Goal: Information Seeking & Learning: Learn about a topic

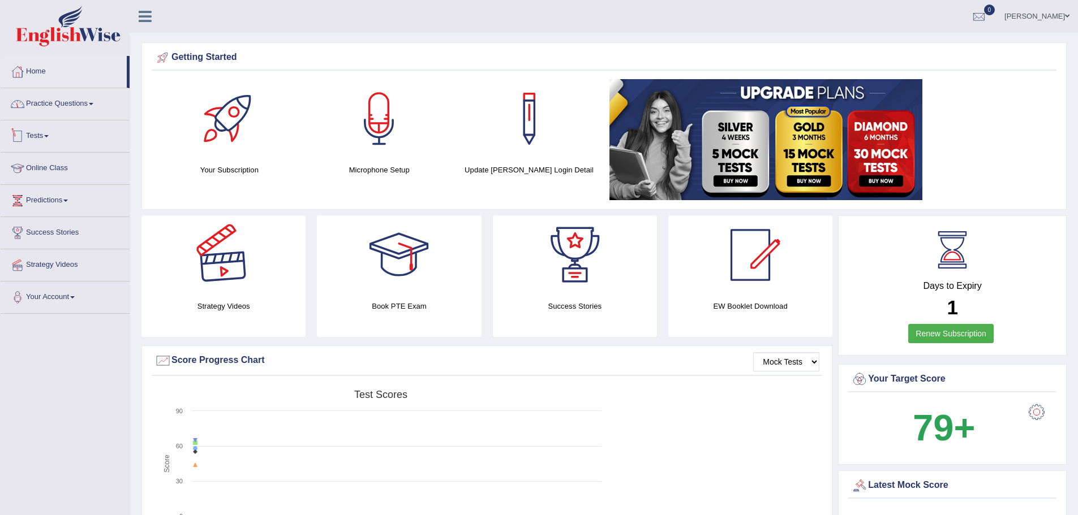
click at [76, 104] on link "Practice Questions" at bounding box center [65, 102] width 129 height 28
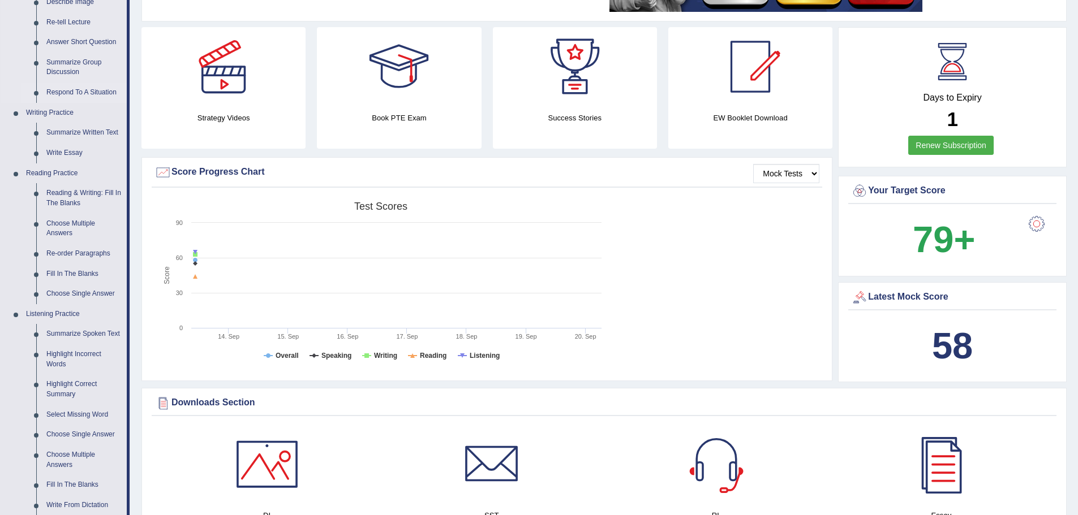
scroll to position [283, 0]
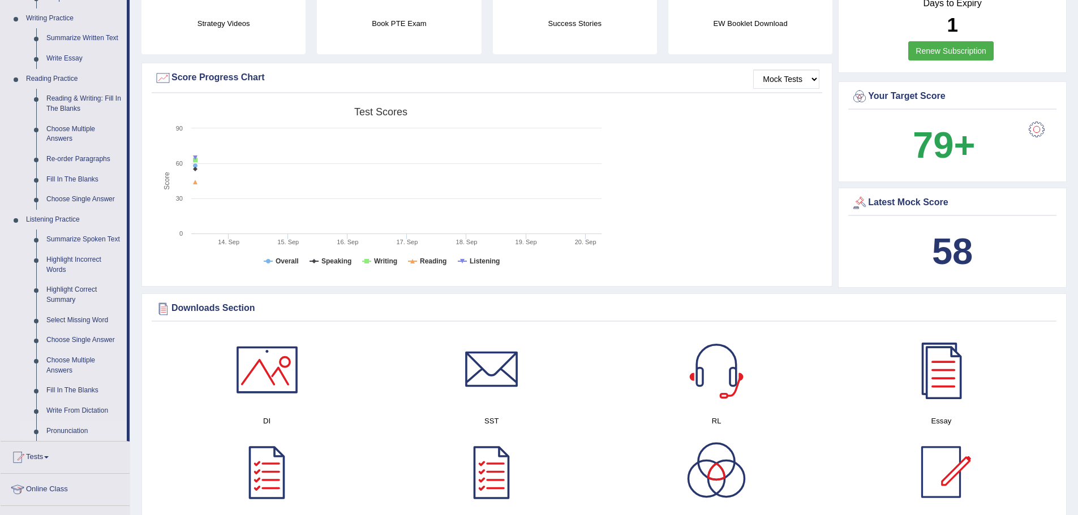
click at [71, 430] on link "Pronunciation" at bounding box center [83, 431] width 85 height 20
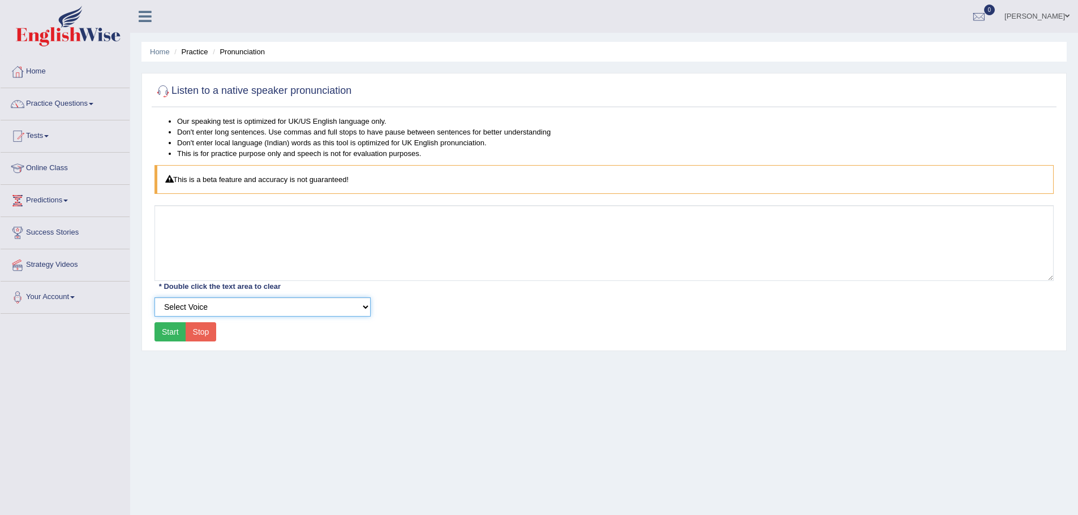
click at [247, 308] on select "Select Voice UK English Female UK English Male" at bounding box center [262, 307] width 216 height 19
click at [94, 105] on link "Practice Questions" at bounding box center [65, 102] width 129 height 28
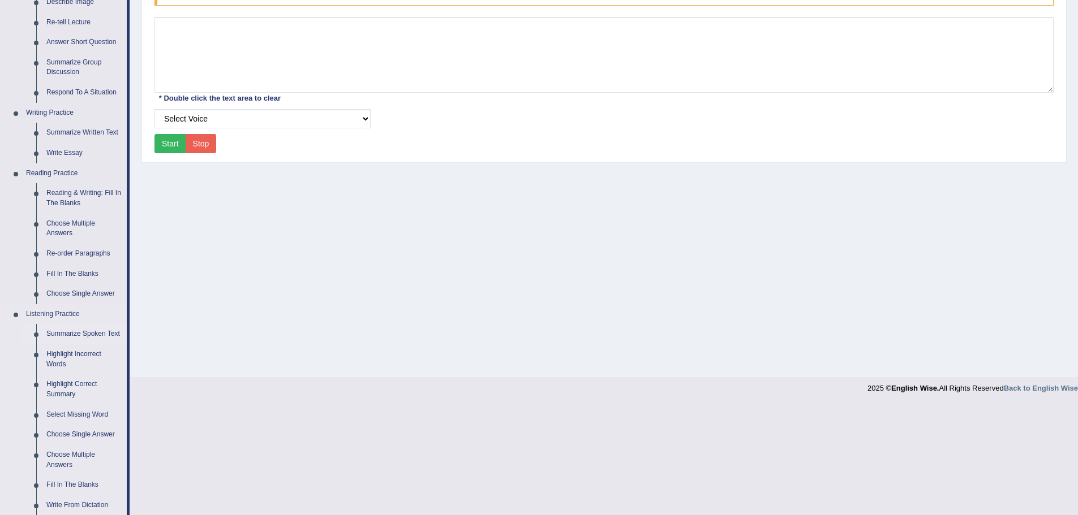
scroll to position [283, 0]
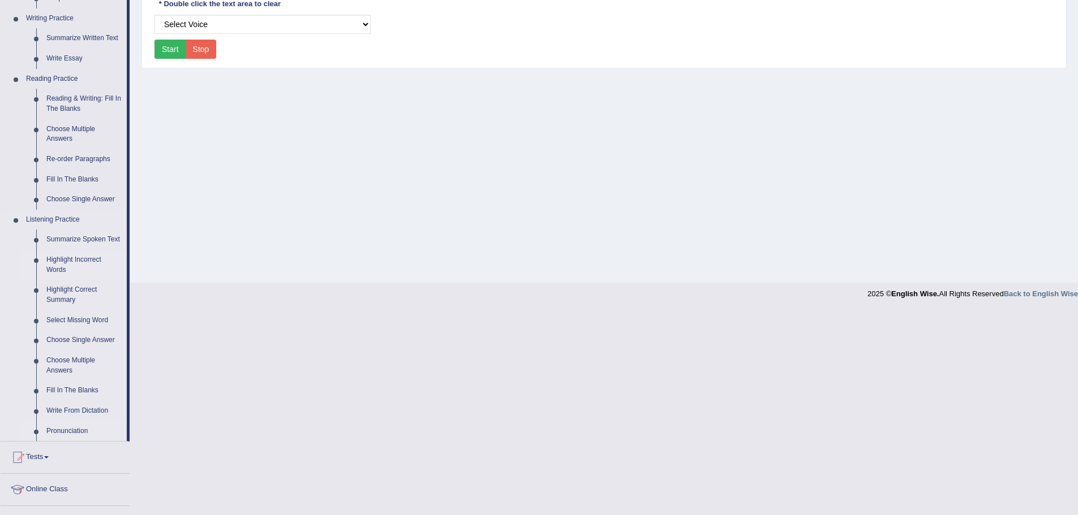
click at [80, 259] on link "Highlight Incorrect Words" at bounding box center [83, 265] width 85 height 30
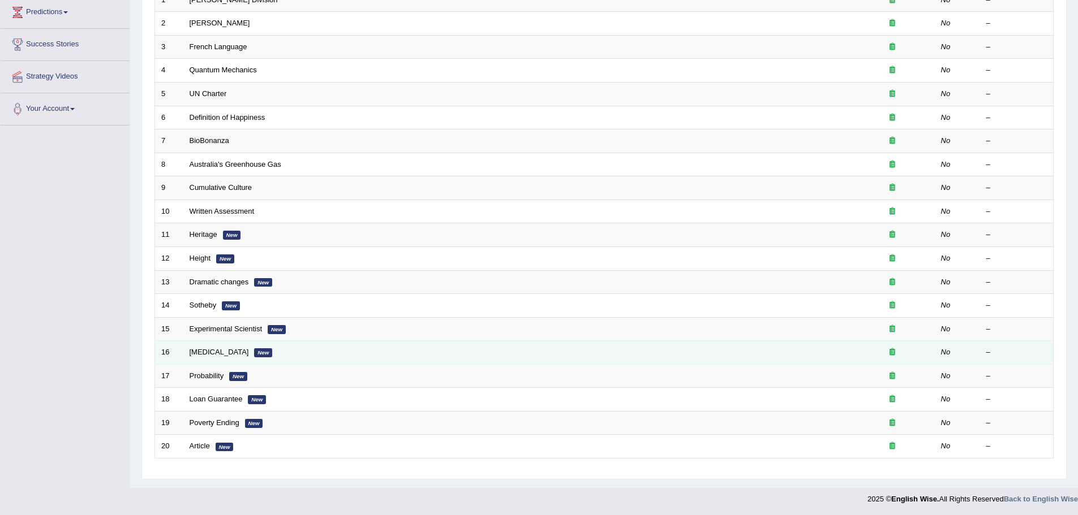
scroll to position [94, 0]
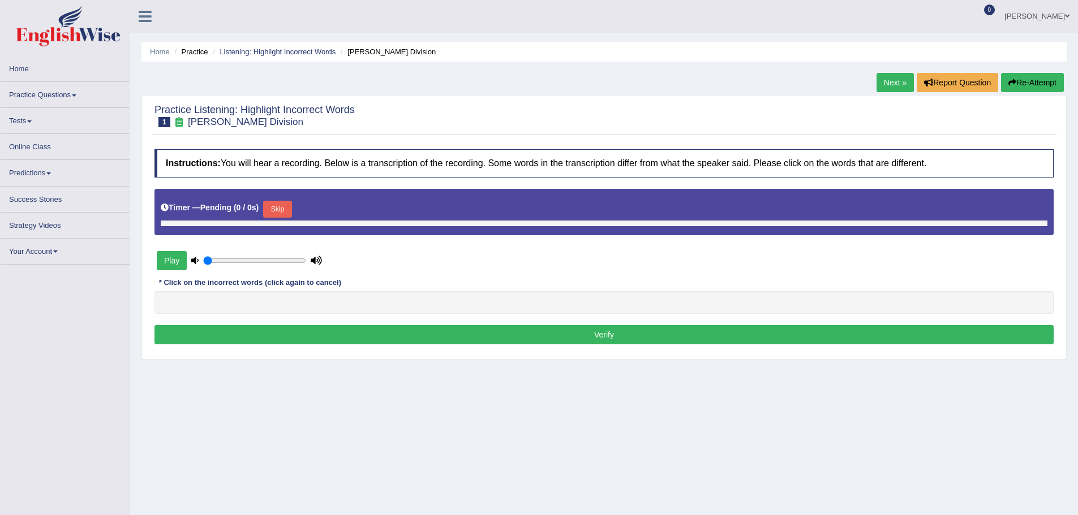
type input "0.65"
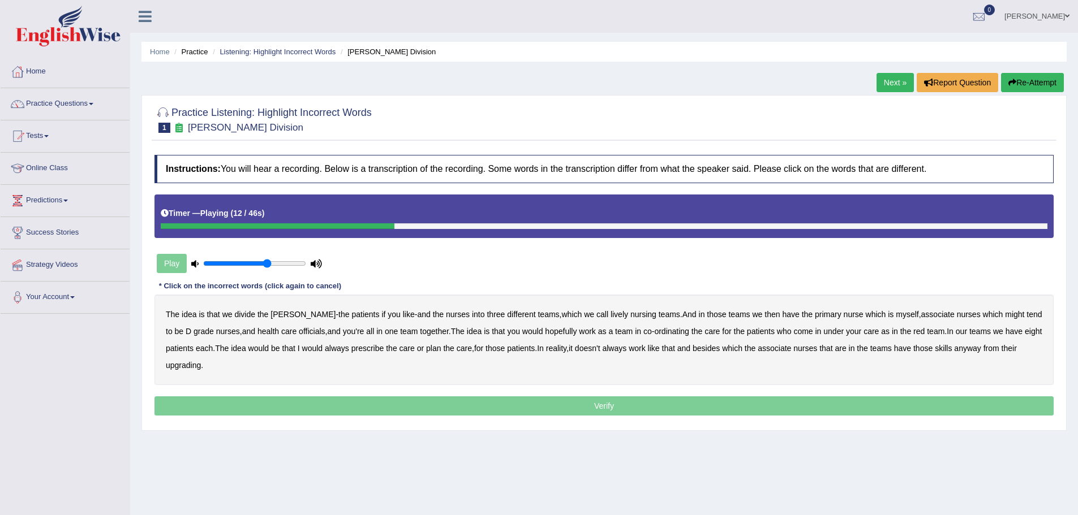
click at [610, 316] on b "lively" at bounding box center [619, 314] width 18 height 9
click at [706, 314] on b "those" at bounding box center [715, 314] width 19 height 9
click at [1005, 316] on b "might" at bounding box center [1014, 314] width 19 height 9
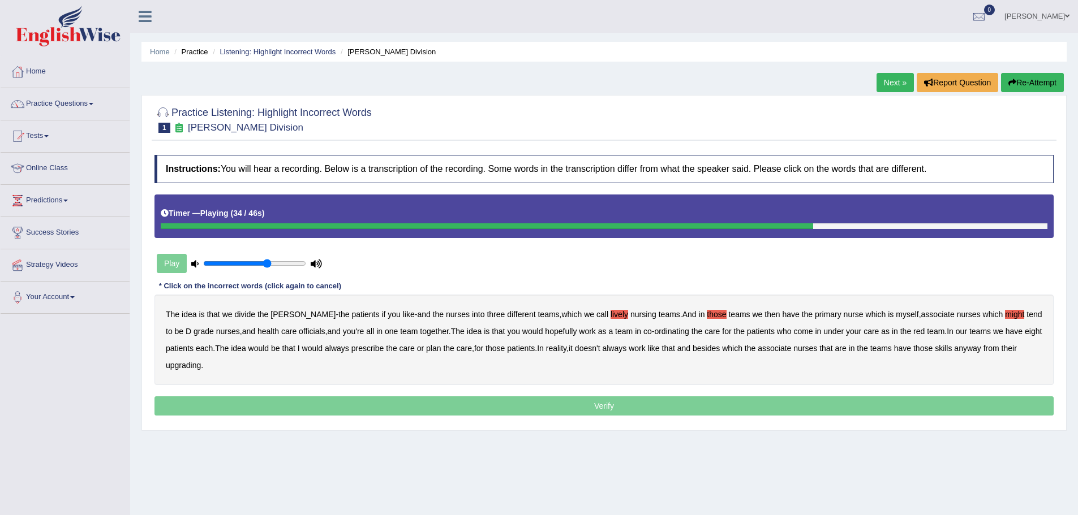
click at [922, 330] on b "red" at bounding box center [918, 331] width 11 height 9
click at [191, 364] on b "upgrading" at bounding box center [183, 365] width 35 height 9
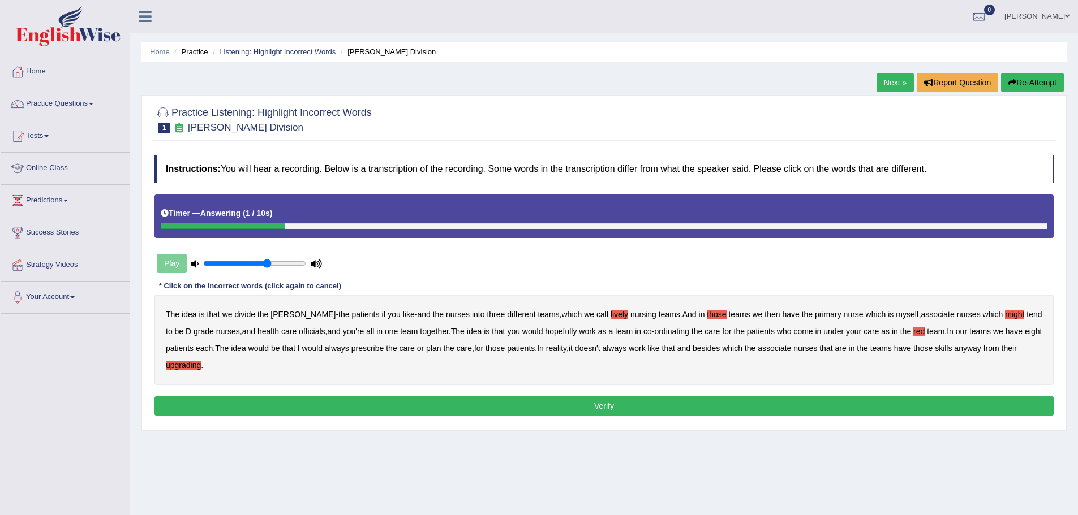
click at [612, 410] on button "Verify" at bounding box center [603, 406] width 899 height 19
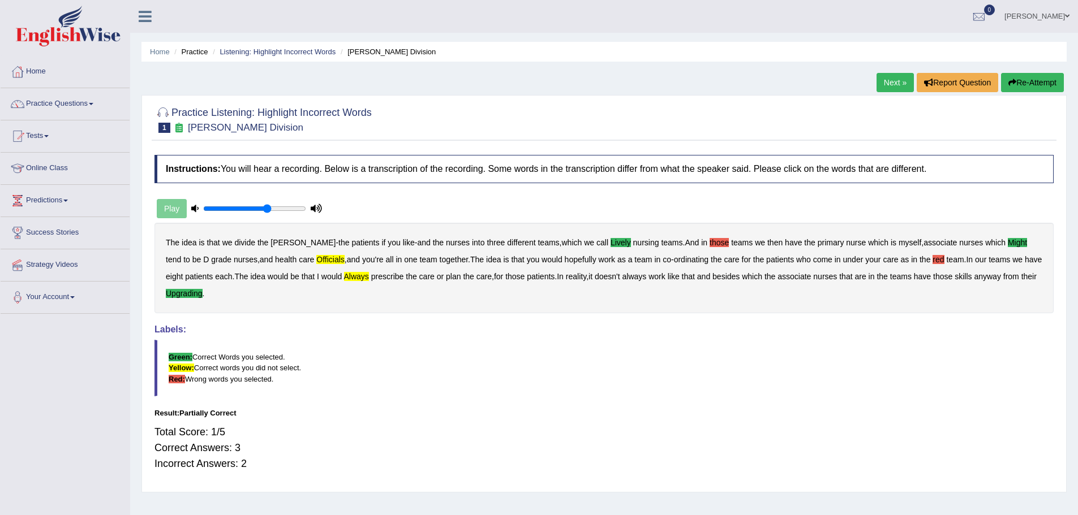
click at [1042, 88] on button "Re-Attempt" at bounding box center [1032, 82] width 63 height 19
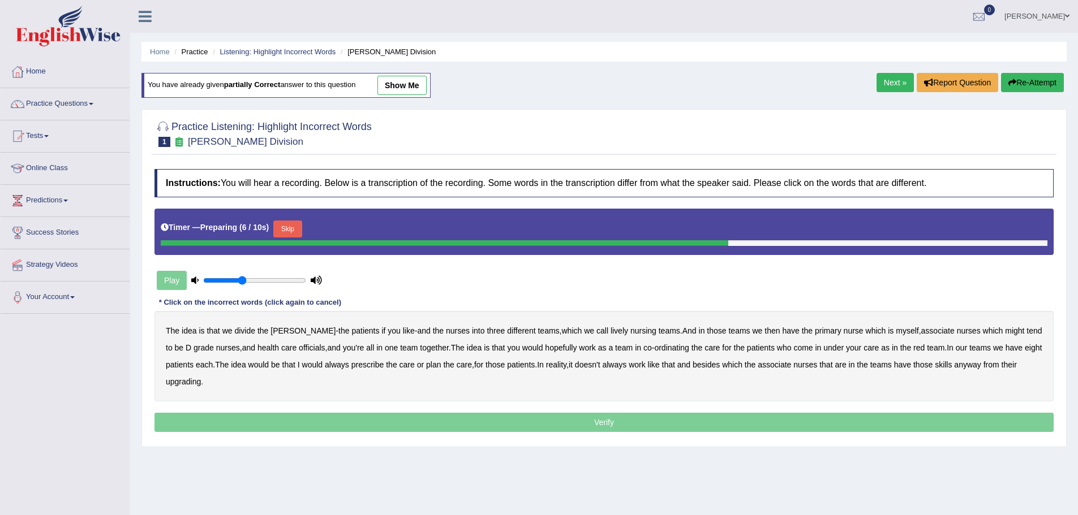
drag, startPoint x: 257, startPoint y: 284, endPoint x: 243, endPoint y: 280, distance: 14.1
type input "0.4"
click at [243, 280] on input "range" at bounding box center [254, 280] width 103 height 9
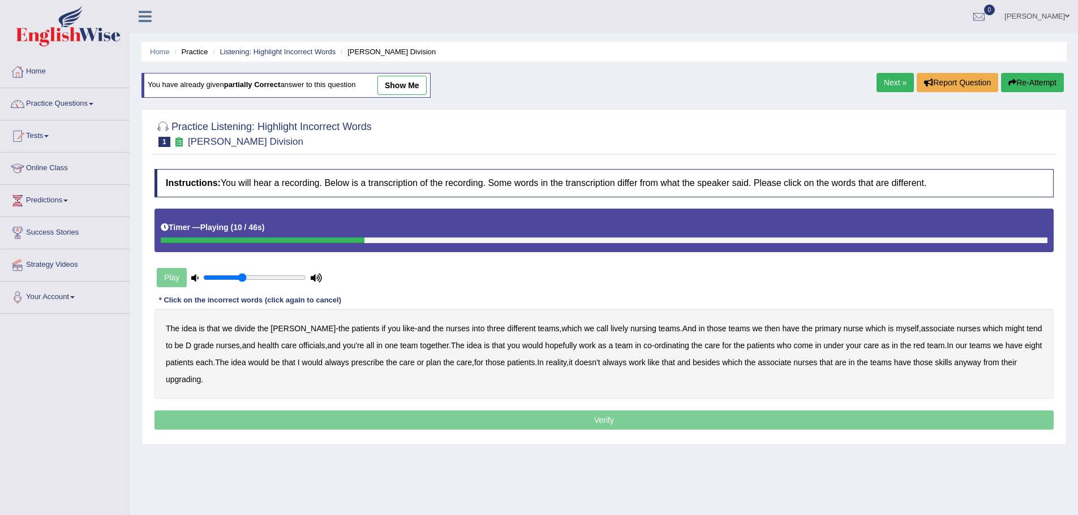
click at [610, 330] on b "lively" at bounding box center [619, 328] width 18 height 9
click at [1005, 329] on b "might" at bounding box center [1014, 328] width 19 height 9
click at [299, 348] on b "officials" at bounding box center [312, 345] width 26 height 9
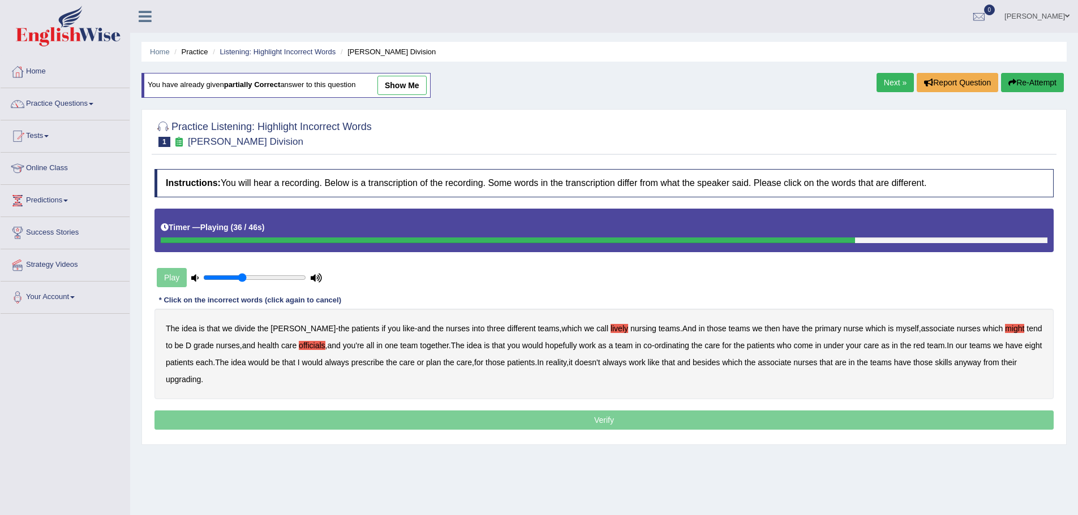
click at [349, 365] on b "always" at bounding box center [337, 362] width 24 height 9
click at [194, 378] on b "upgrading" at bounding box center [183, 379] width 35 height 9
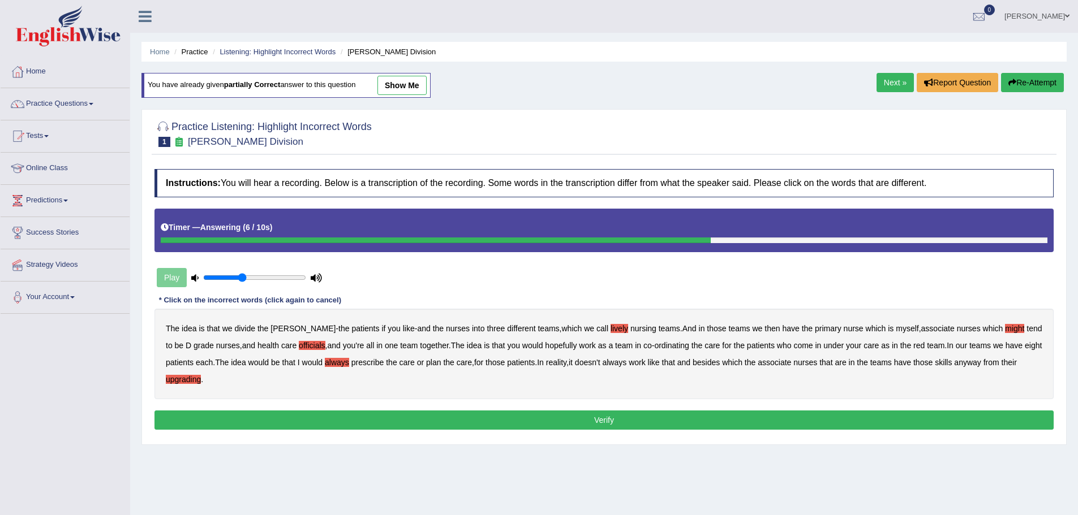
click at [627, 415] on button "Verify" at bounding box center [603, 420] width 899 height 19
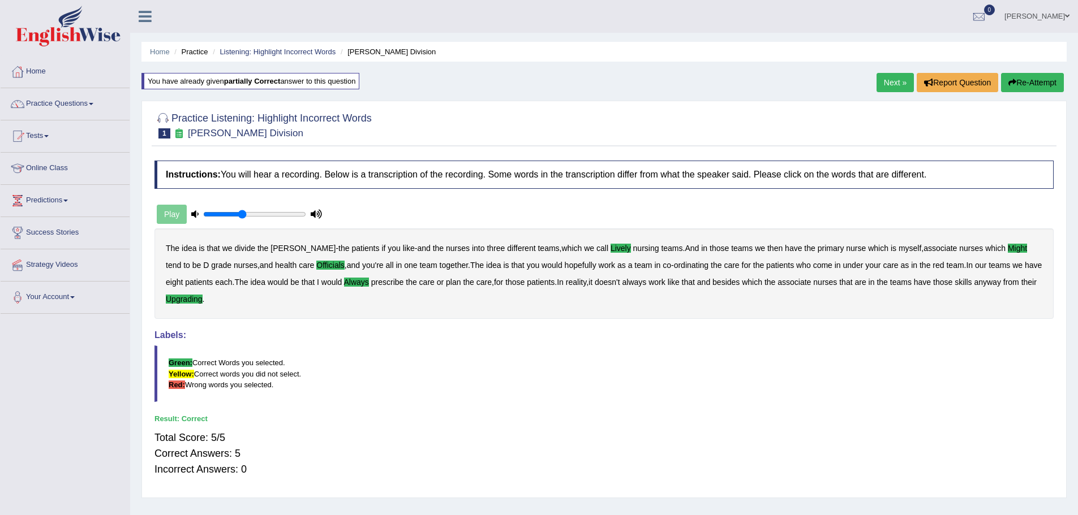
click at [899, 84] on link "Next »" at bounding box center [894, 82] width 37 height 19
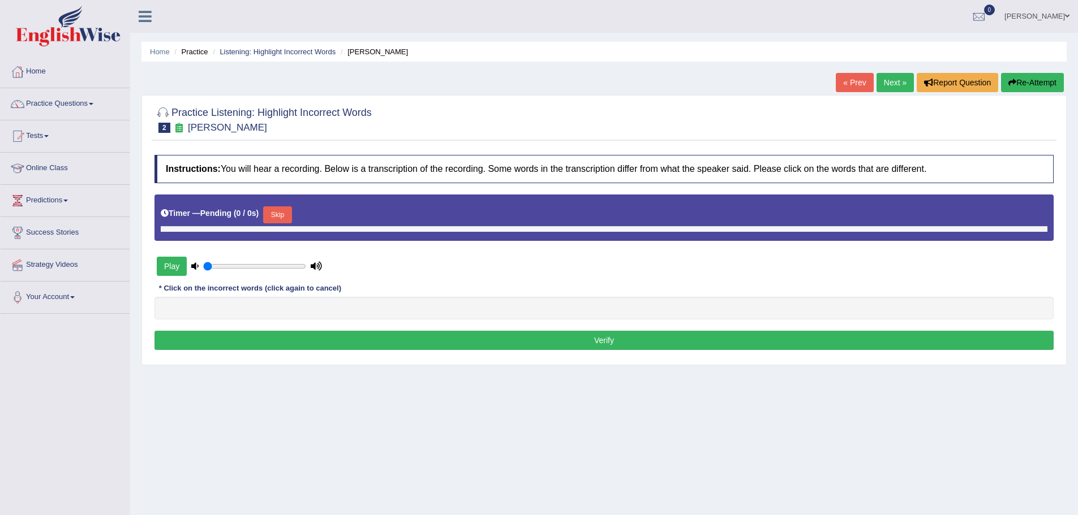
type input "0.4"
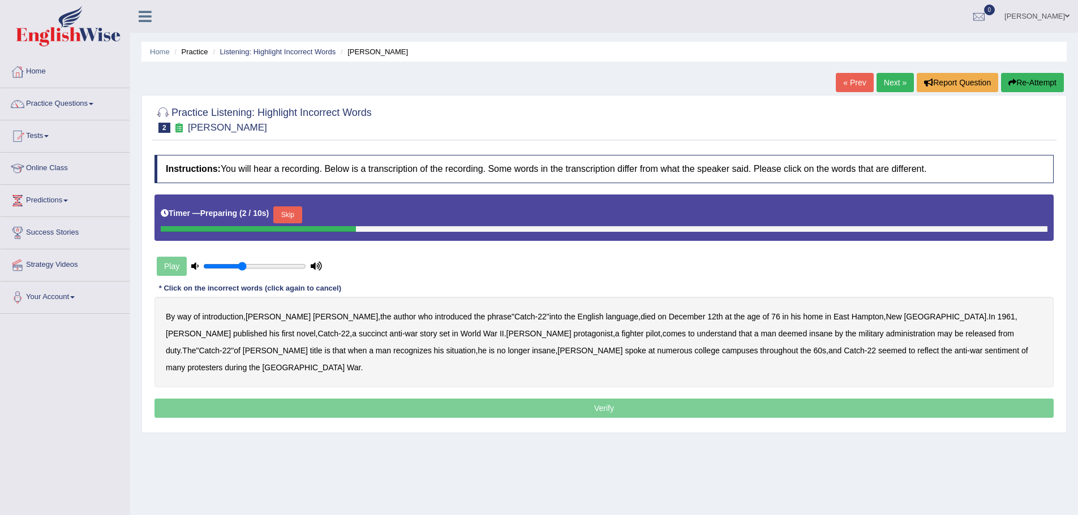
click at [298, 217] on button "Skip" at bounding box center [287, 214] width 28 height 17
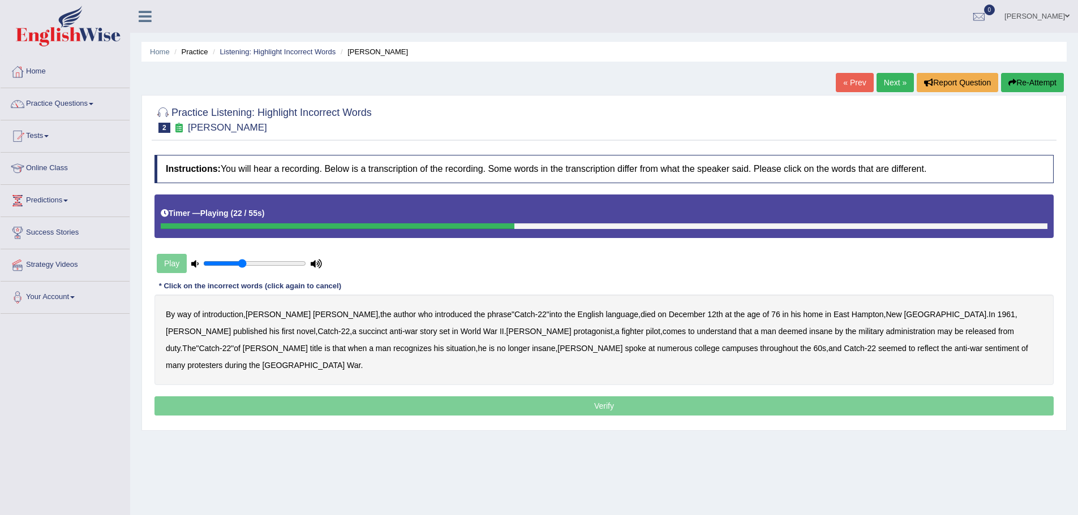
click at [359, 333] on b "succinct" at bounding box center [373, 331] width 29 height 9
click at [886, 330] on b "administration" at bounding box center [910, 331] width 49 height 9
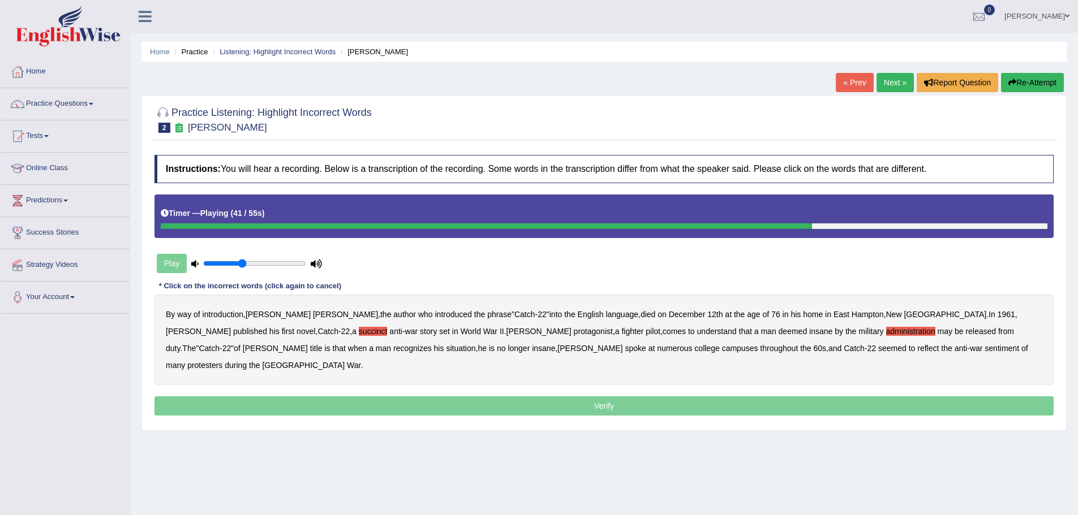
click at [446, 349] on b "situation" at bounding box center [460, 348] width 29 height 9
click at [917, 351] on b "reflect" at bounding box center [927, 348] width 21 height 9
click at [697, 397] on p "Verify" at bounding box center [603, 406] width 899 height 19
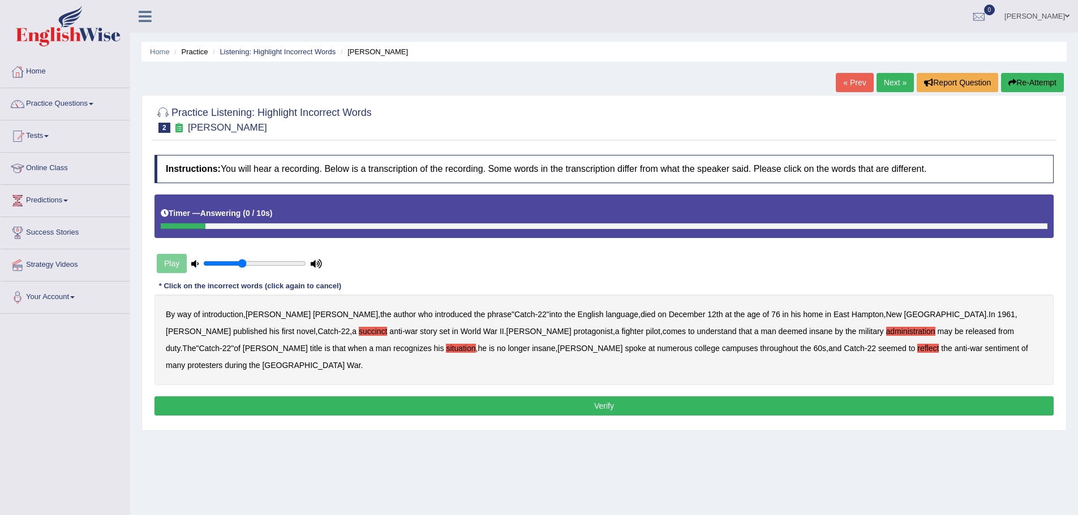
click at [598, 397] on button "Verify" at bounding box center [603, 406] width 899 height 19
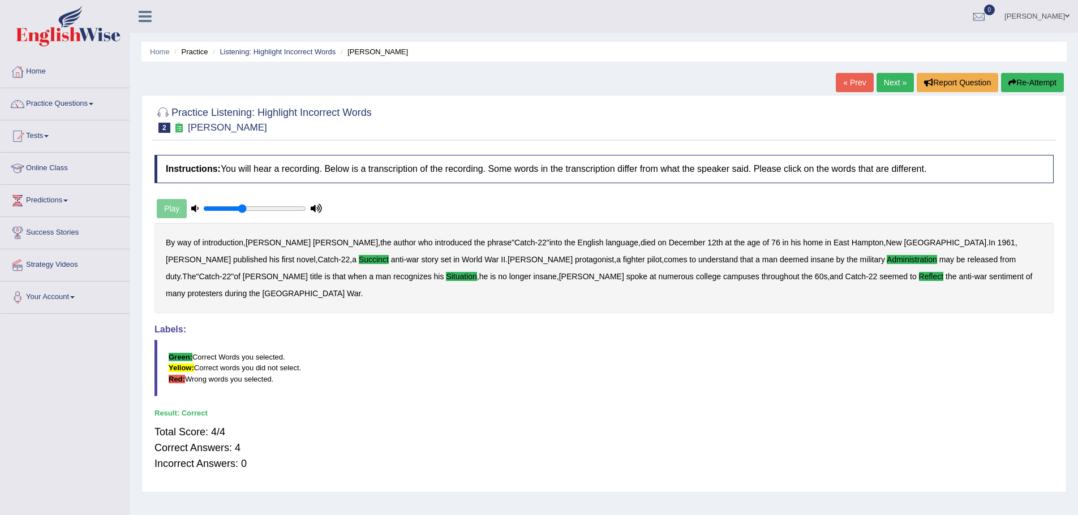
click at [883, 85] on link "Next »" at bounding box center [894, 82] width 37 height 19
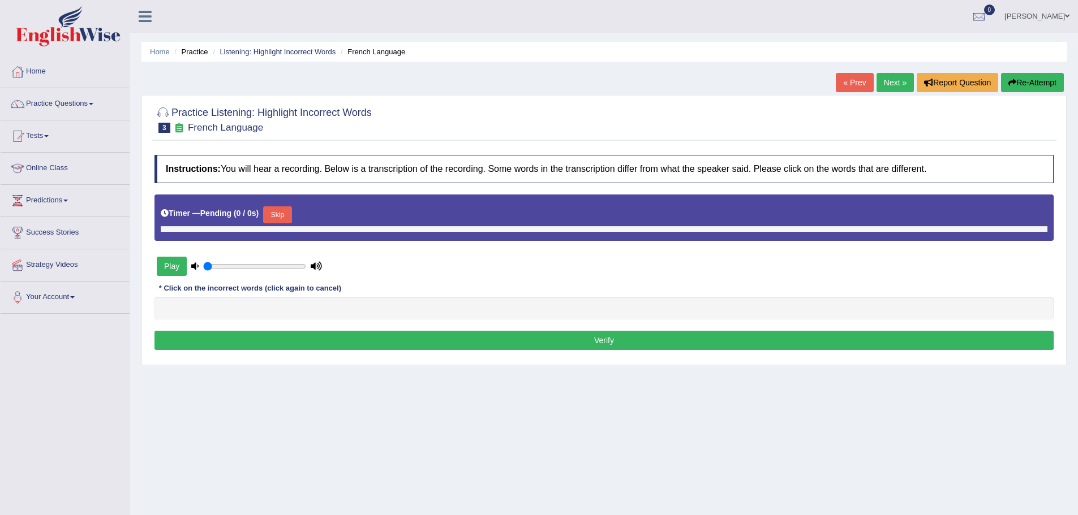
type input "0.4"
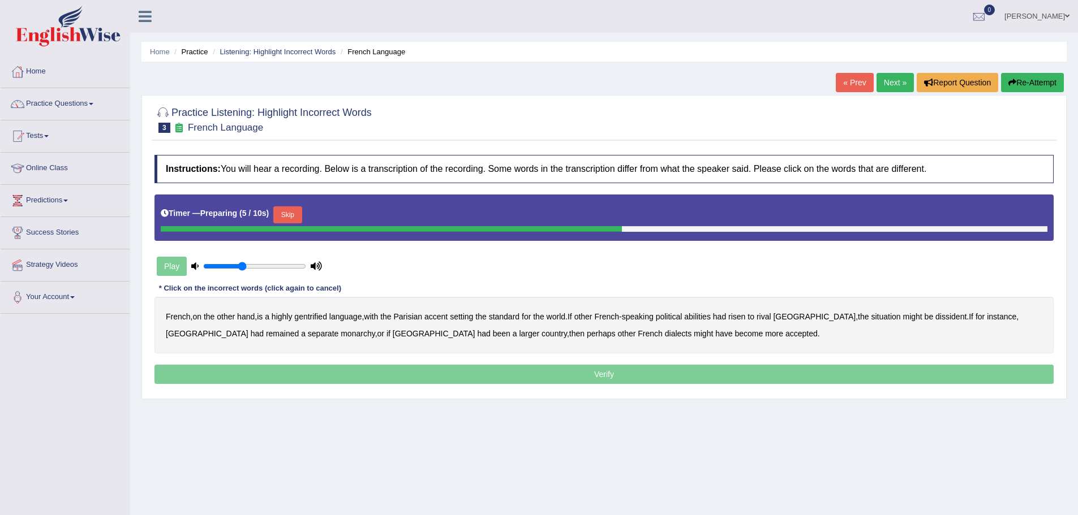
click at [292, 213] on button "Skip" at bounding box center [287, 214] width 28 height 17
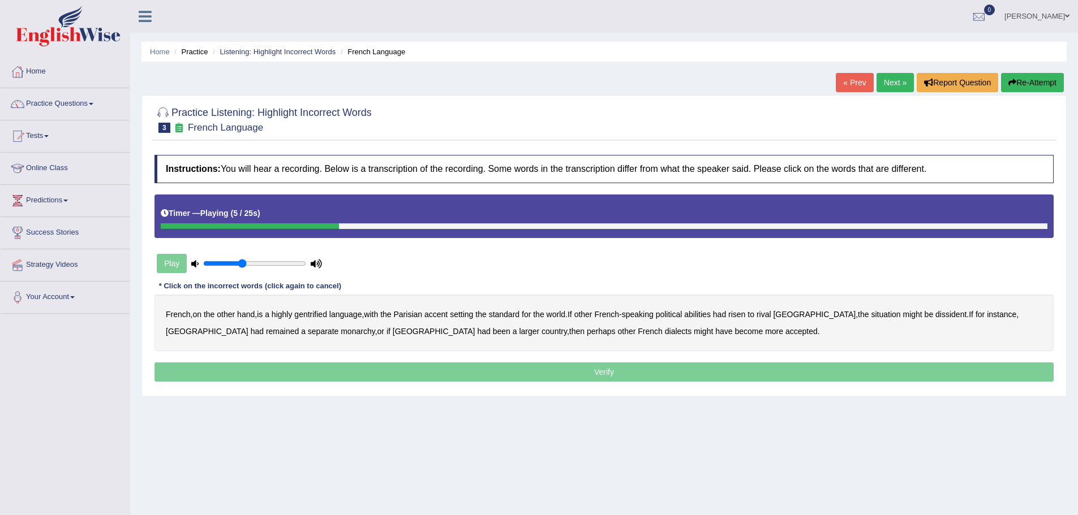
click at [325, 312] on b "gentrified" at bounding box center [310, 314] width 33 height 9
click at [710, 316] on b "abilities" at bounding box center [697, 314] width 27 height 9
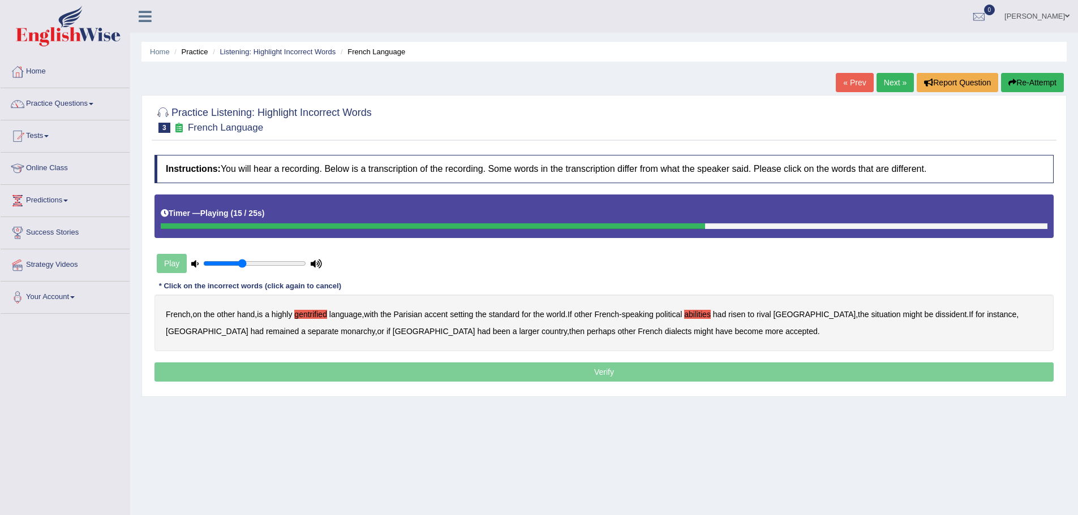
click at [935, 317] on b "dissident" at bounding box center [950, 314] width 31 height 9
click at [341, 332] on b "monarchy" at bounding box center [358, 331] width 34 height 9
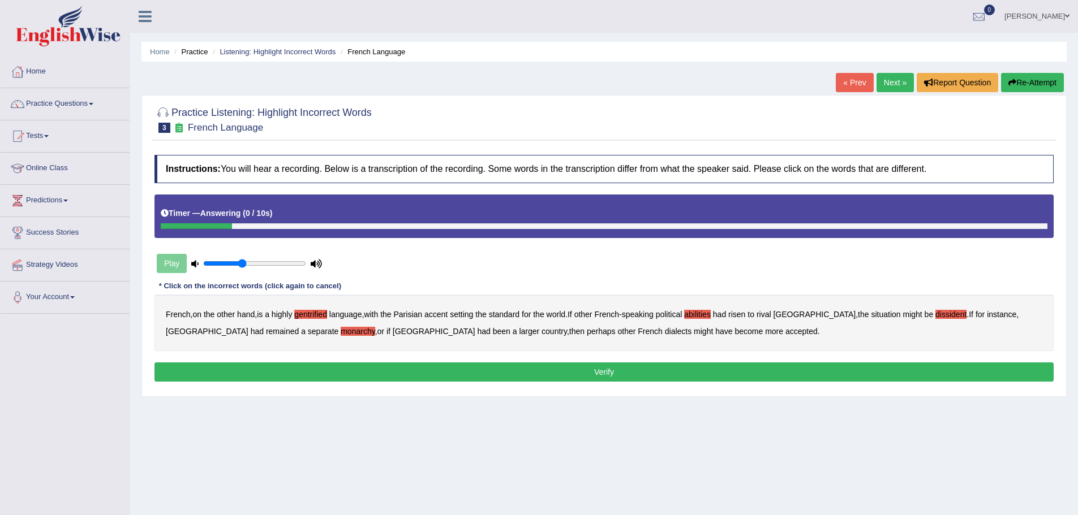
click at [615, 374] on button "Verify" at bounding box center [603, 372] width 899 height 19
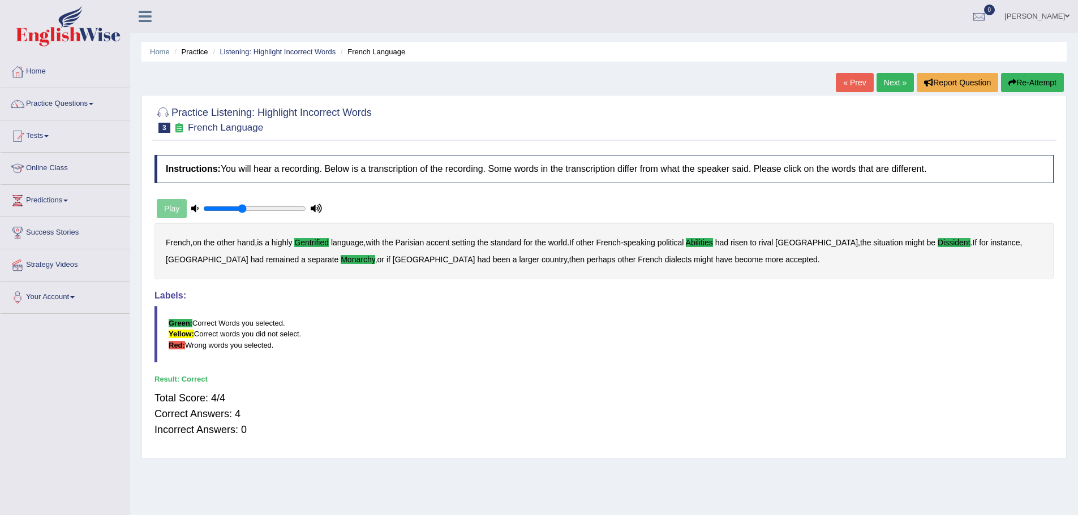
click at [891, 83] on link "Next »" at bounding box center [894, 82] width 37 height 19
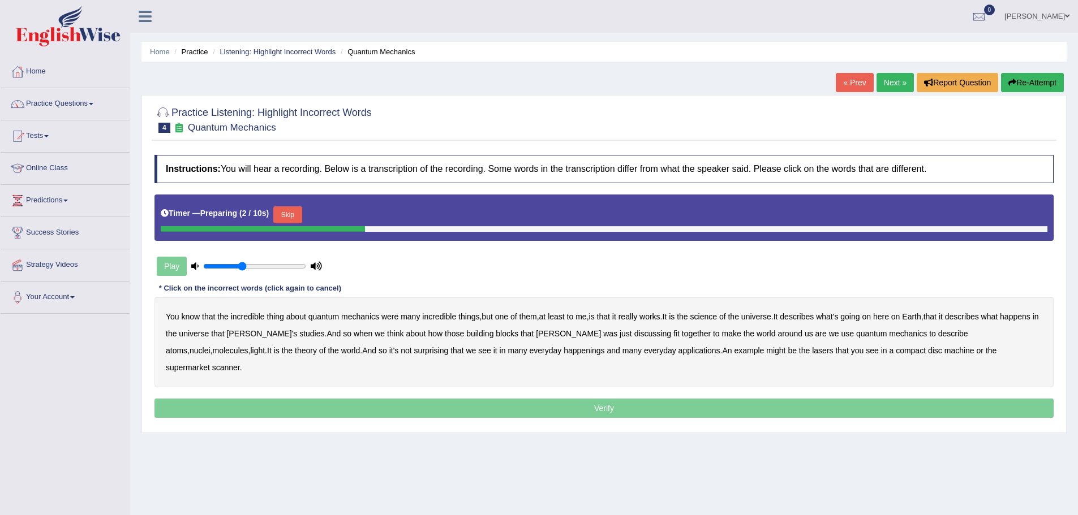
click at [294, 212] on button "Skip" at bounding box center [287, 214] width 28 height 17
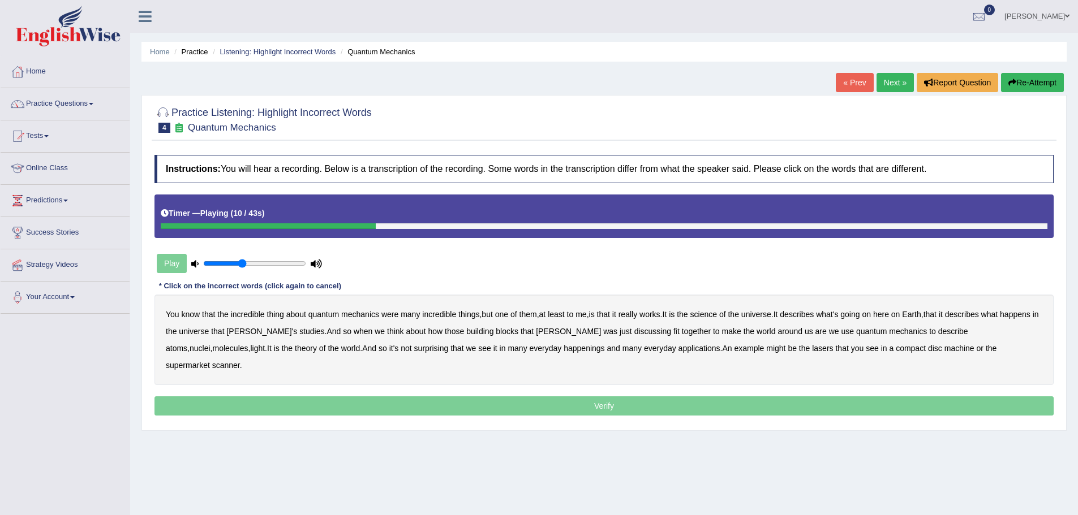
click at [717, 312] on b "science" at bounding box center [703, 314] width 27 height 9
click at [634, 334] on b "discussing" at bounding box center [652, 331] width 37 height 9
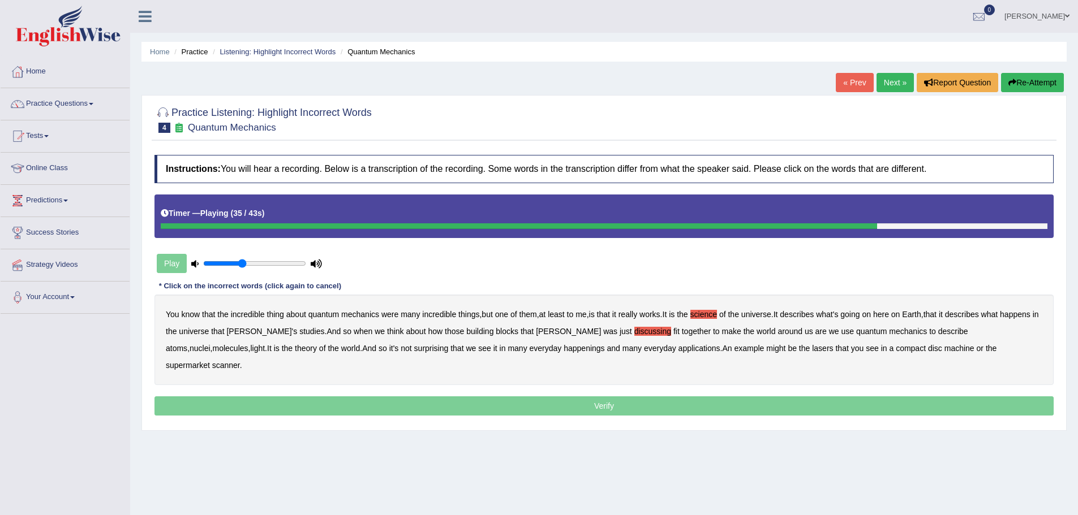
click at [563, 351] on b "happenings" at bounding box center [583, 348] width 41 height 9
click at [944, 348] on b "machine" at bounding box center [959, 348] width 30 height 9
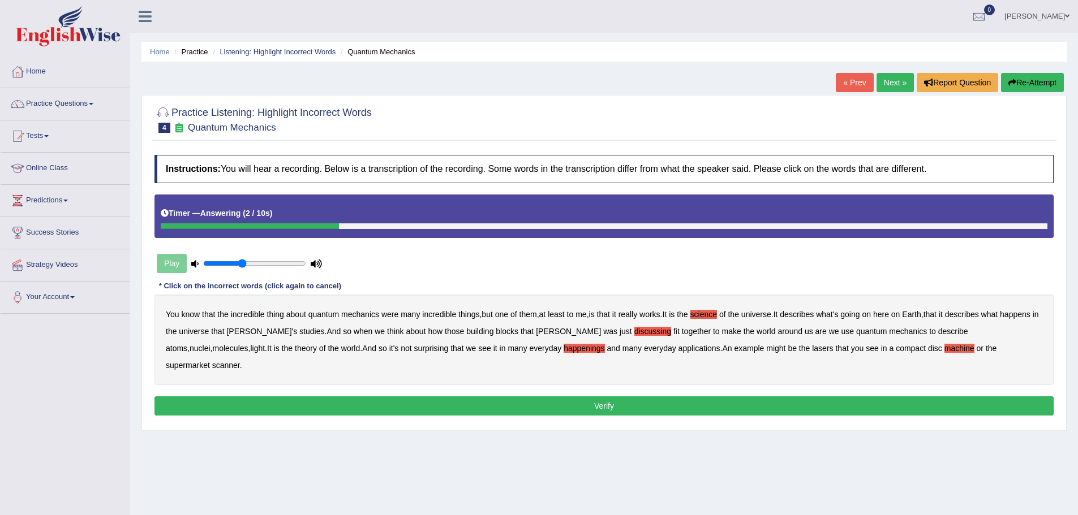
click at [594, 397] on button "Verify" at bounding box center [603, 406] width 899 height 19
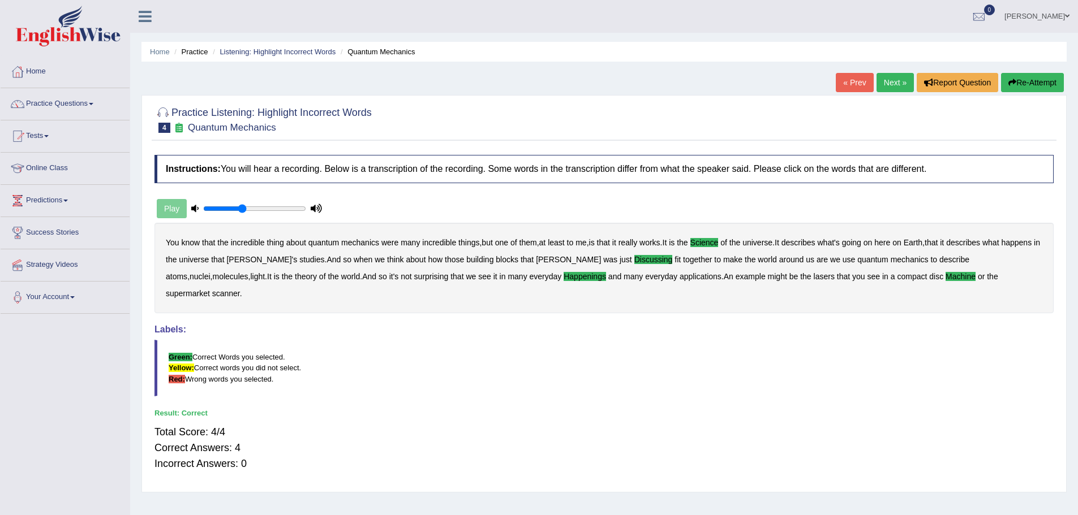
click at [882, 88] on link "Next »" at bounding box center [894, 82] width 37 height 19
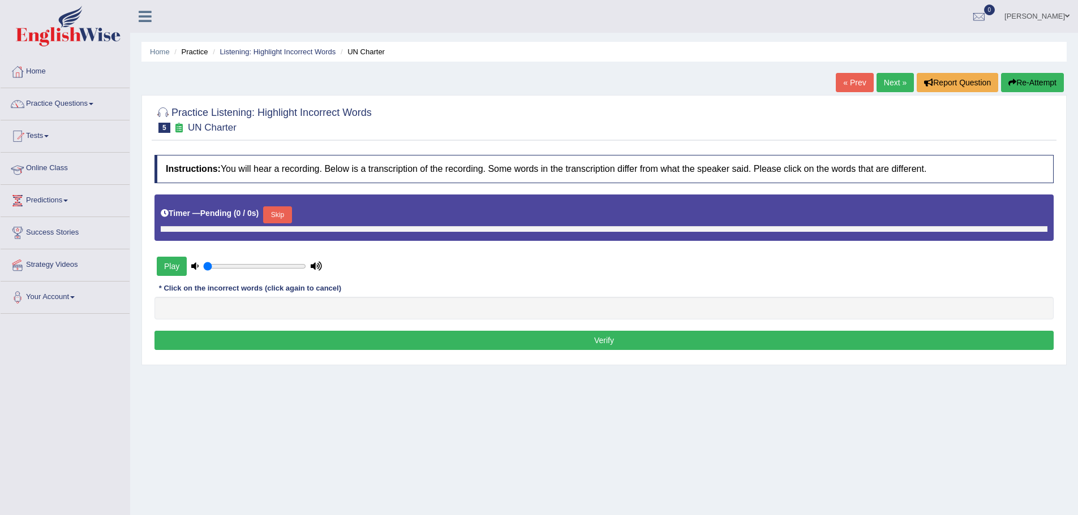
type input "0.4"
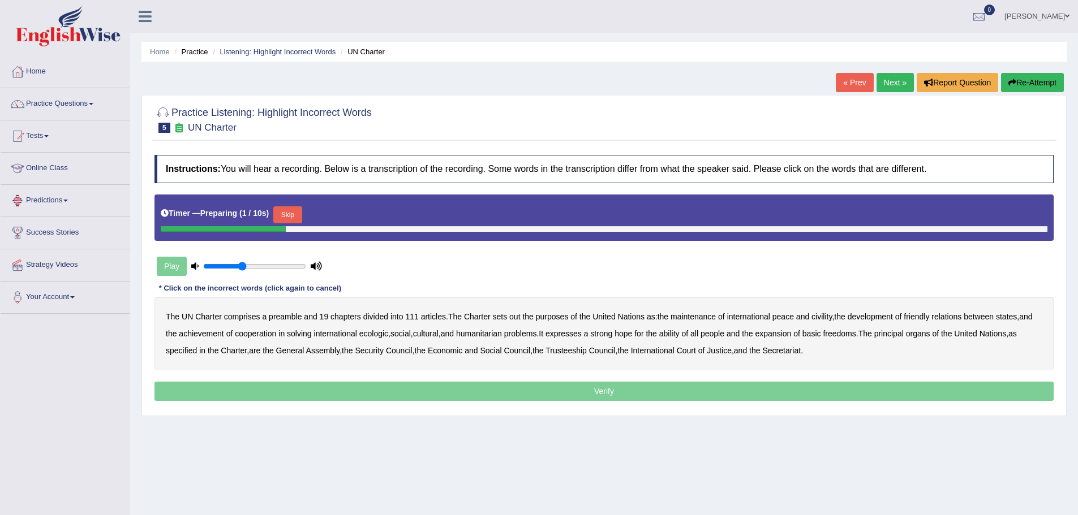
click at [285, 216] on button "Skip" at bounding box center [287, 214] width 28 height 17
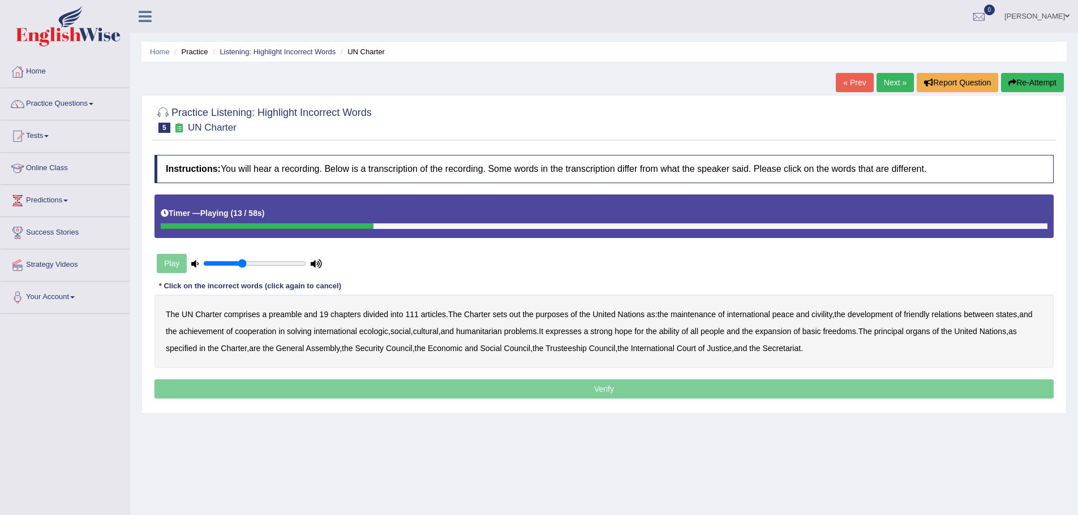
click at [520, 316] on b "out" at bounding box center [514, 314] width 11 height 9
click at [831, 317] on b "civility" at bounding box center [821, 314] width 20 height 9
click at [388, 333] on b "ecologic" at bounding box center [373, 331] width 29 height 9
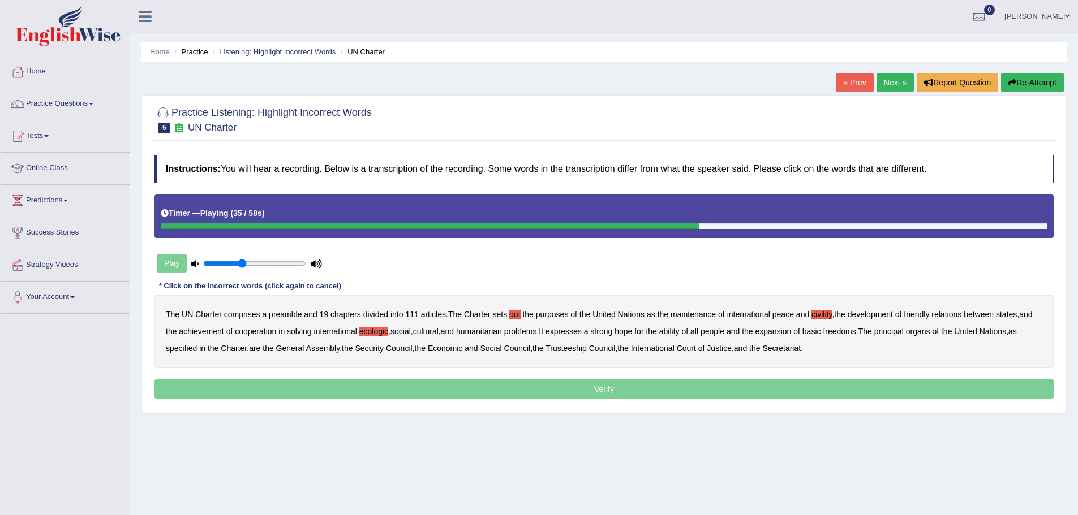
click at [679, 329] on b "ability" at bounding box center [669, 331] width 20 height 9
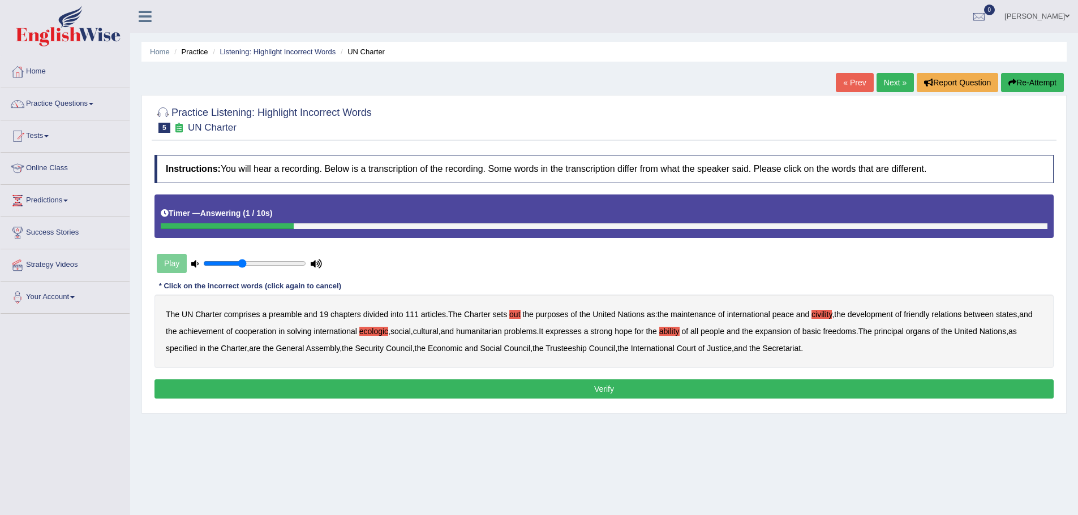
click at [596, 388] on button "Verify" at bounding box center [603, 389] width 899 height 19
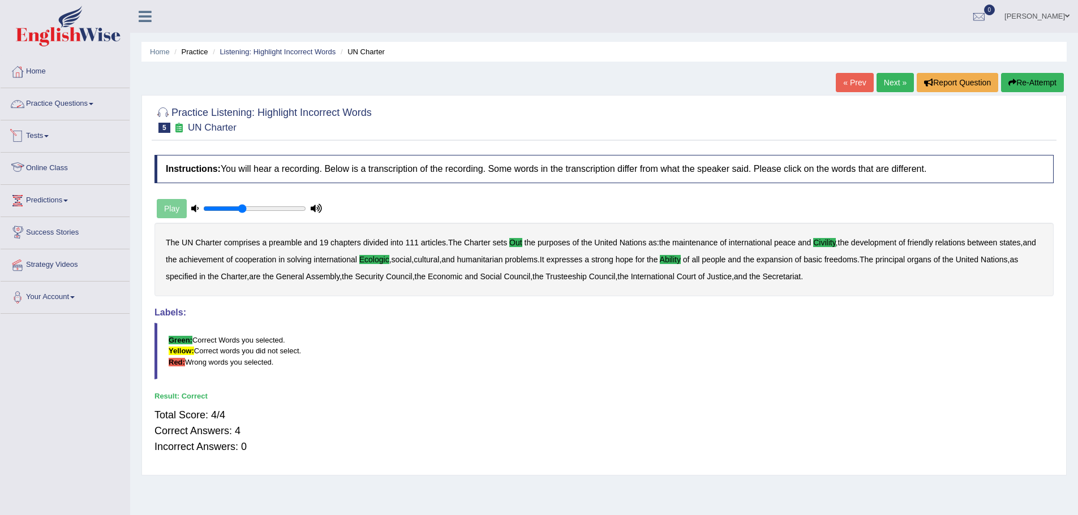
click at [57, 103] on link "Practice Questions" at bounding box center [65, 102] width 129 height 28
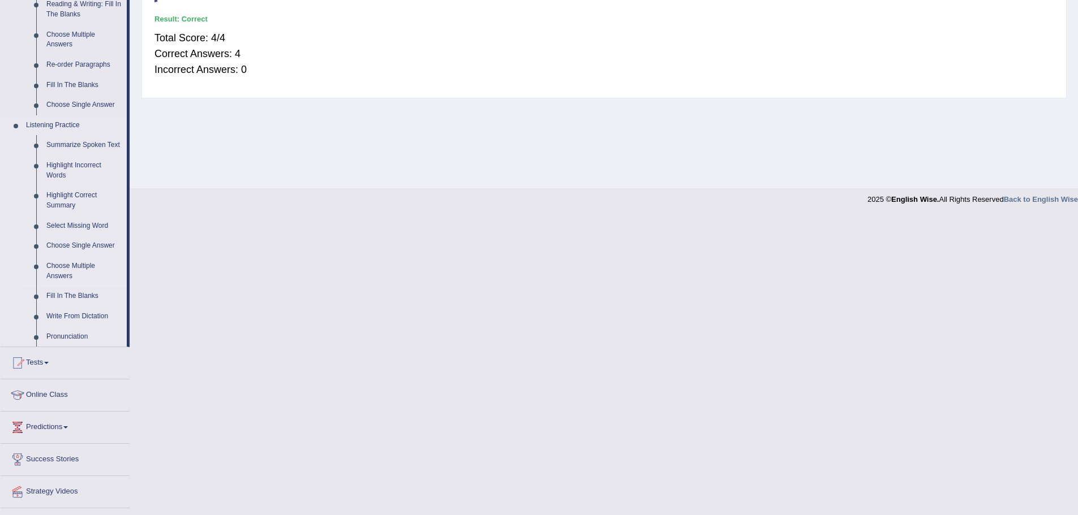
scroll to position [283, 0]
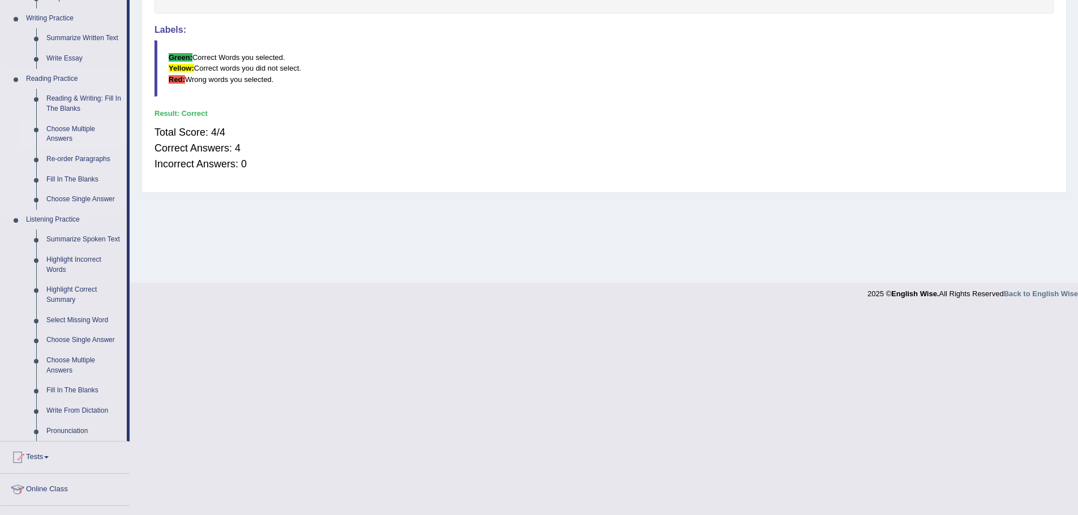
click at [86, 127] on link "Choose Multiple Answers" at bounding box center [83, 134] width 85 height 30
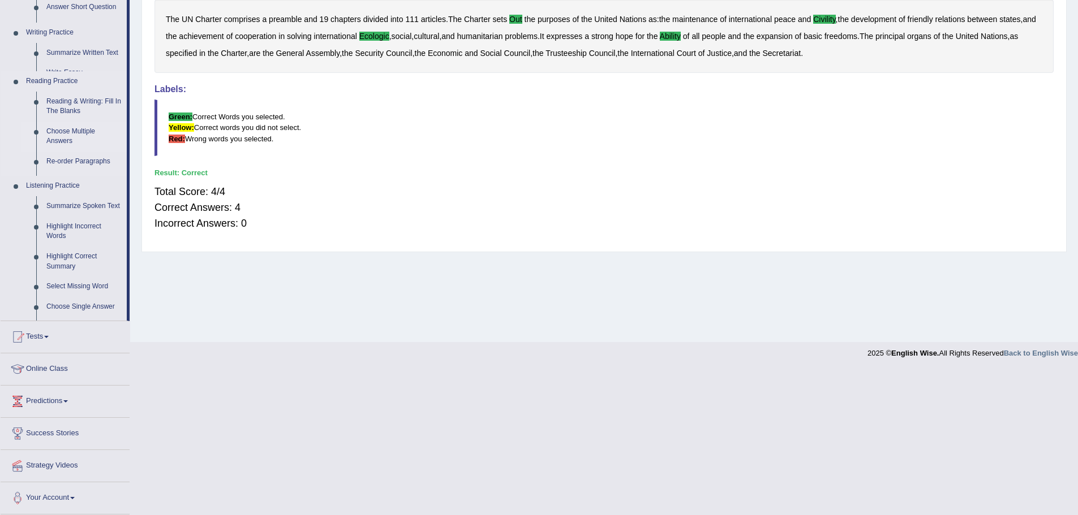
scroll to position [79, 0]
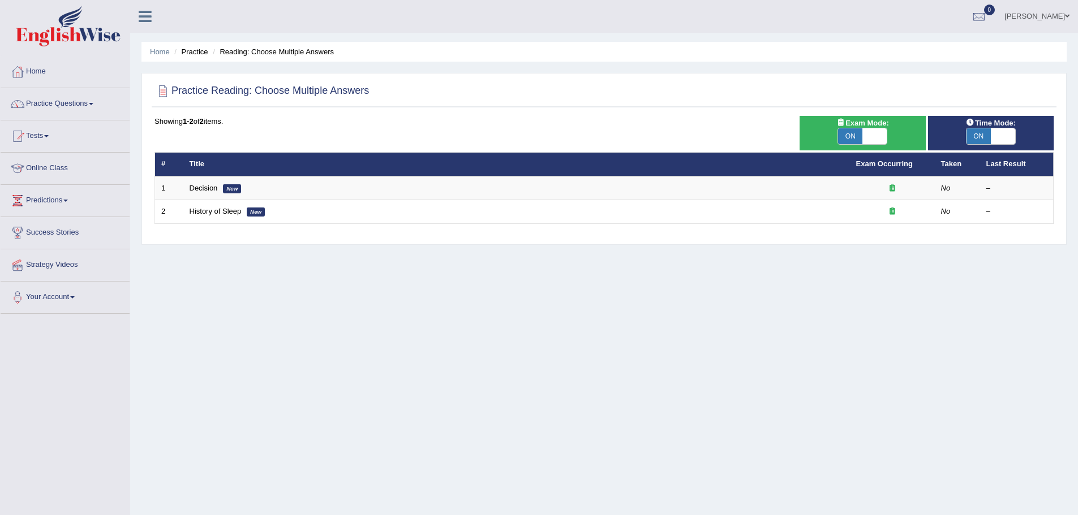
click at [848, 133] on span "ON" at bounding box center [850, 136] width 24 height 16
checkbox input "false"
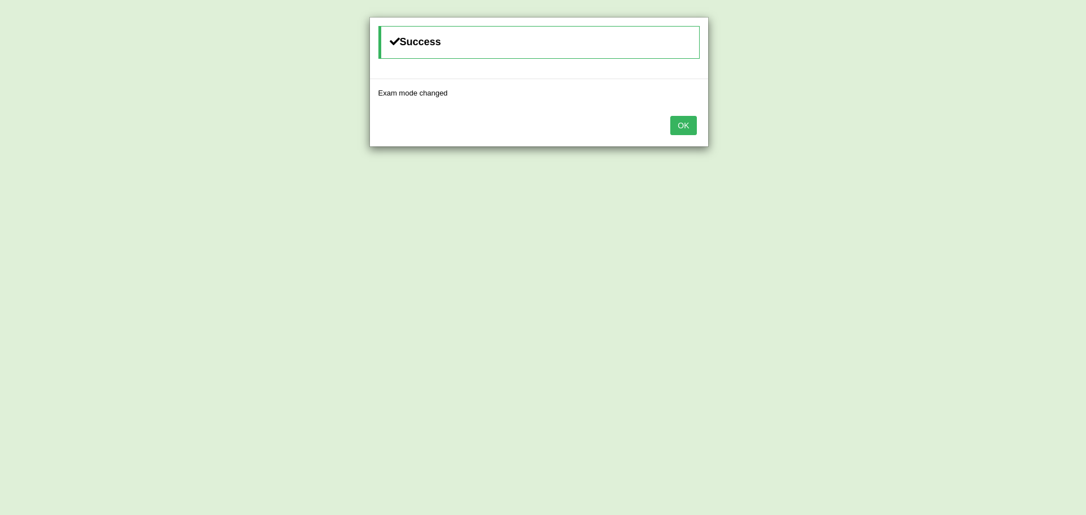
click at [679, 128] on button "OK" at bounding box center [683, 125] width 26 height 19
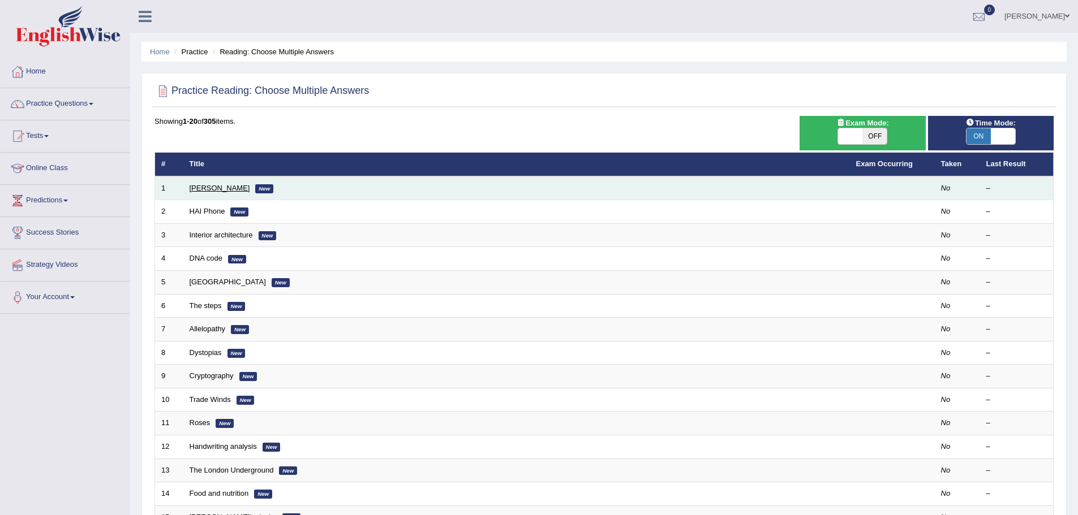
click at [222, 186] on link "Damian Scarf" at bounding box center [219, 188] width 61 height 8
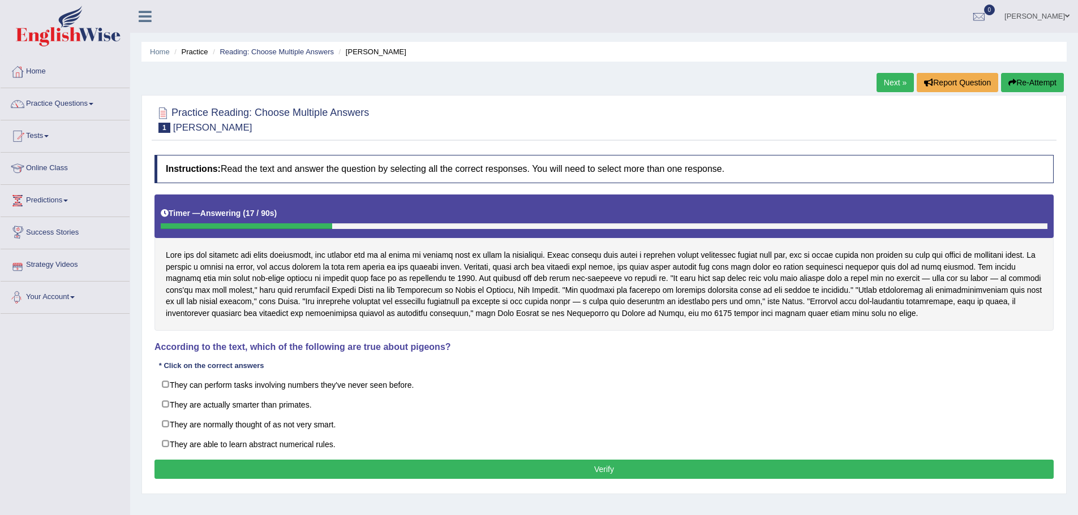
click at [47, 293] on link "Your Account" at bounding box center [65, 296] width 129 height 28
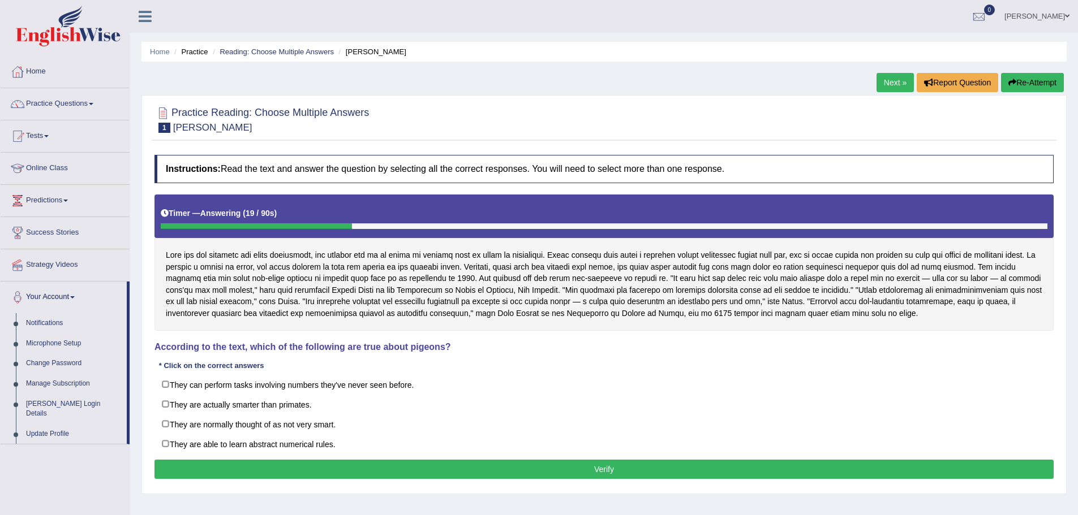
click at [47, 293] on link "Your Account" at bounding box center [64, 296] width 126 height 28
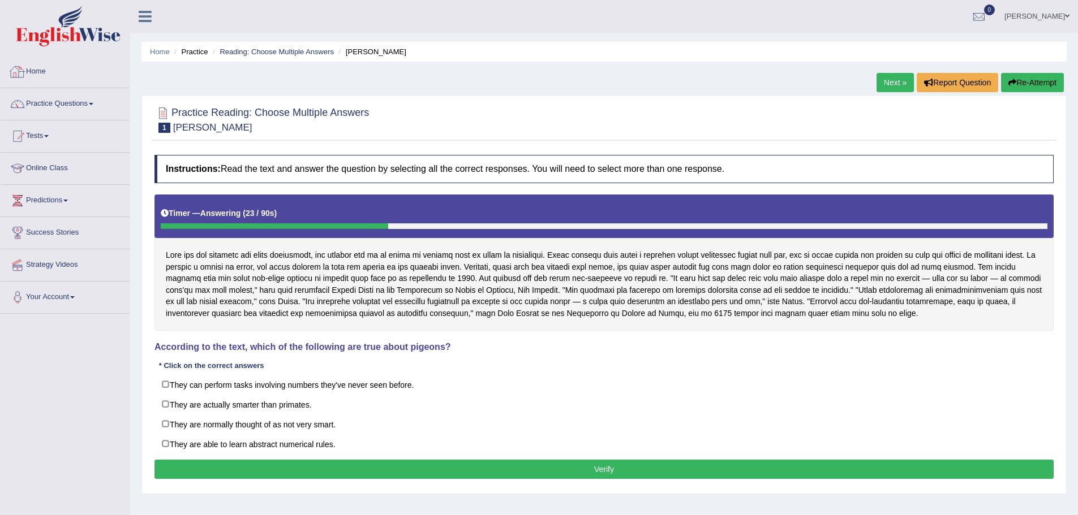
click at [46, 70] on link "Home" at bounding box center [65, 70] width 129 height 28
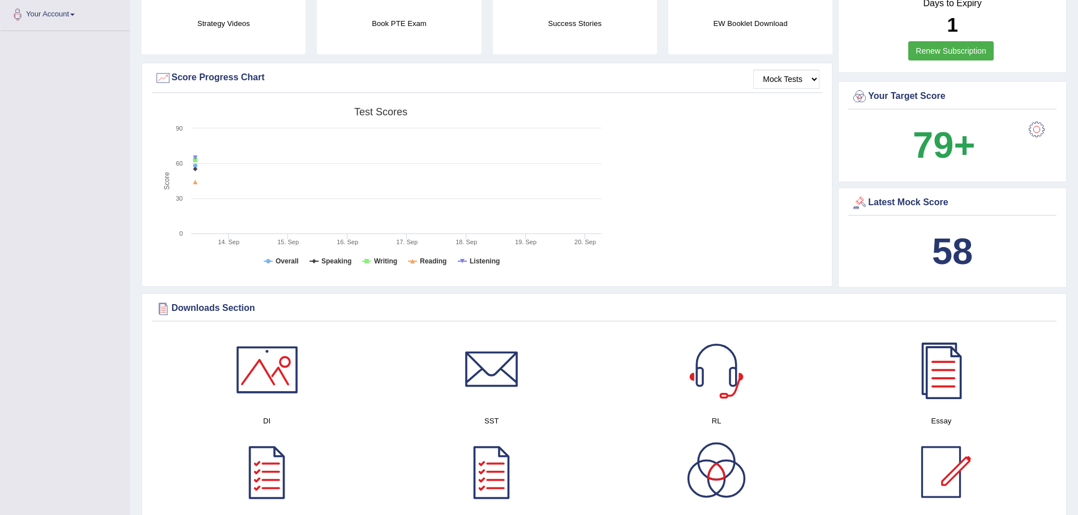
scroll to position [471, 0]
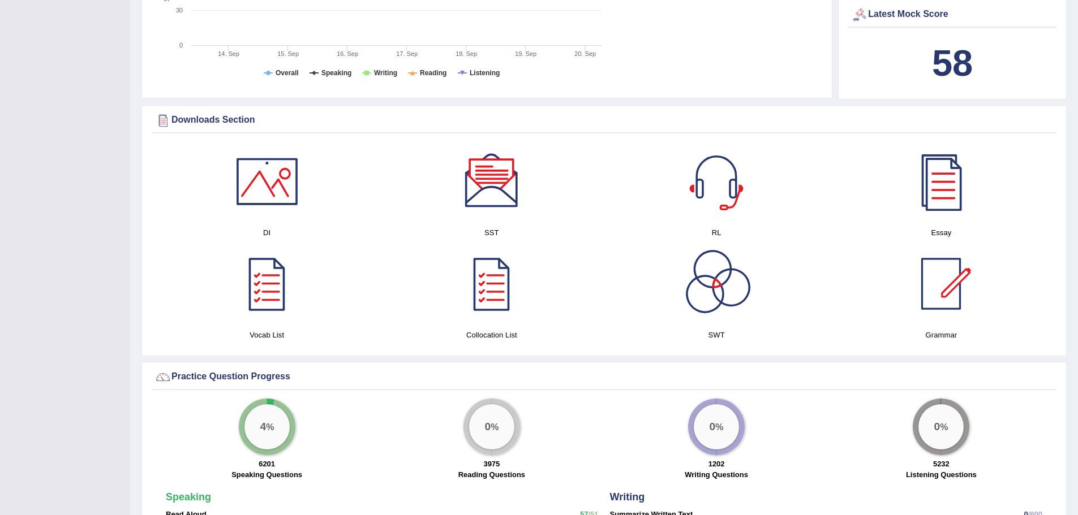
click at [262, 200] on div at bounding box center [266, 181] width 79 height 79
click at [498, 192] on div at bounding box center [491, 181] width 79 height 79
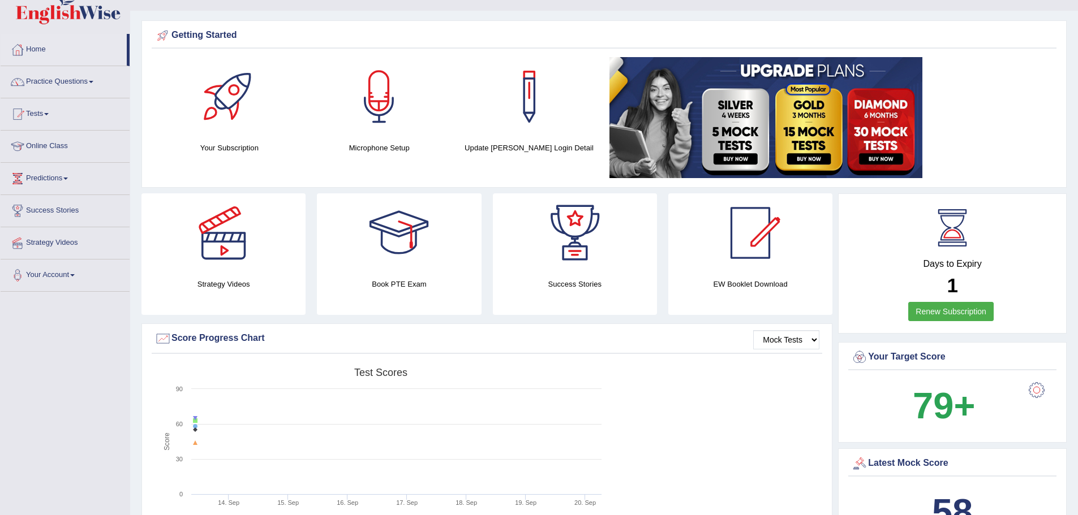
scroll to position [0, 0]
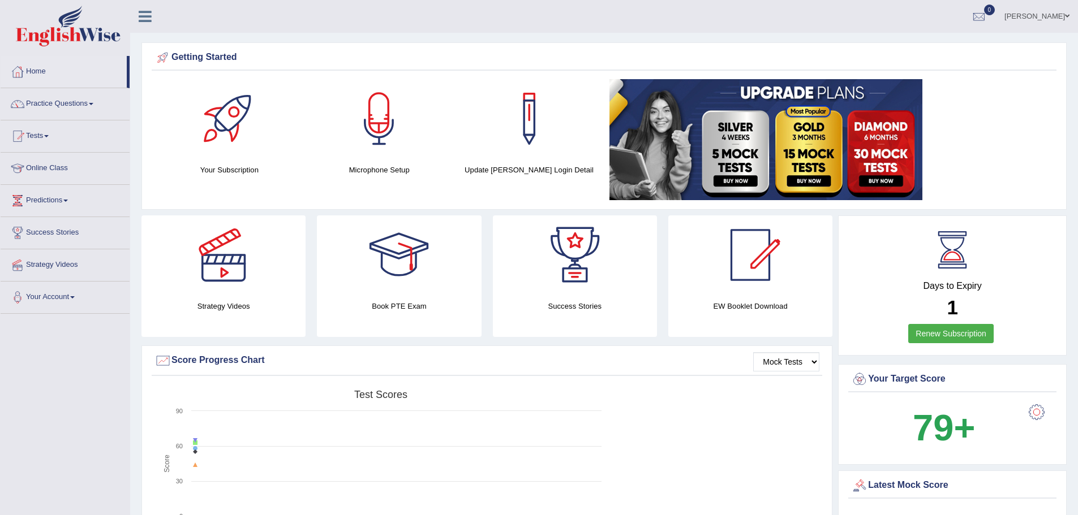
click at [733, 170] on img at bounding box center [765, 139] width 313 height 121
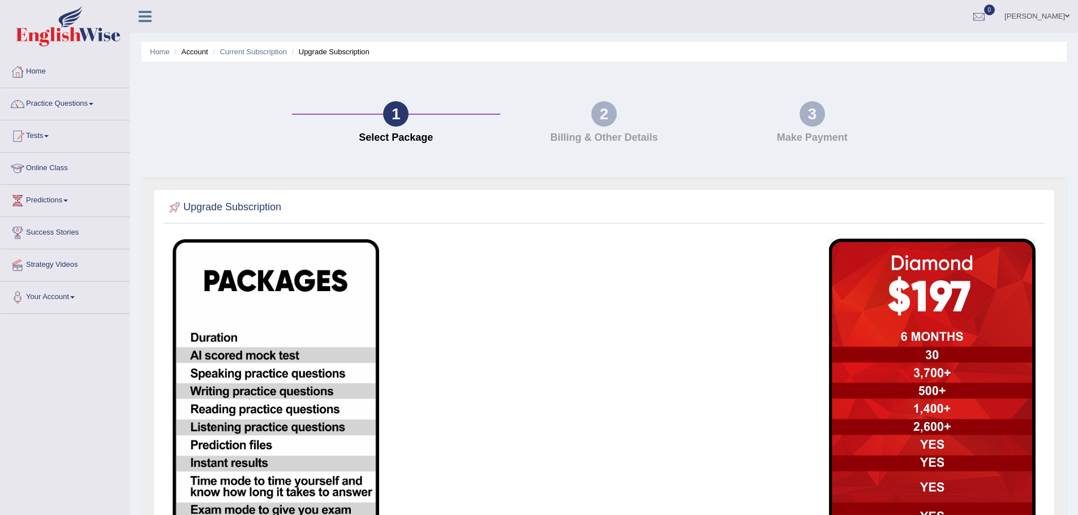
click at [1061, 16] on link "Joshi Eda" at bounding box center [1036, 14] width 82 height 29
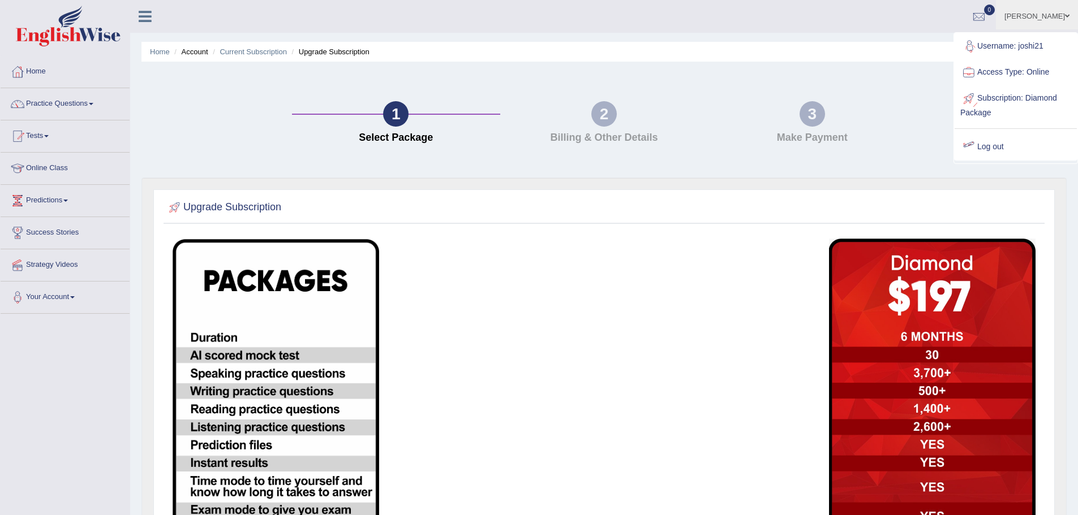
click at [999, 148] on link "Log out" at bounding box center [1015, 147] width 122 height 26
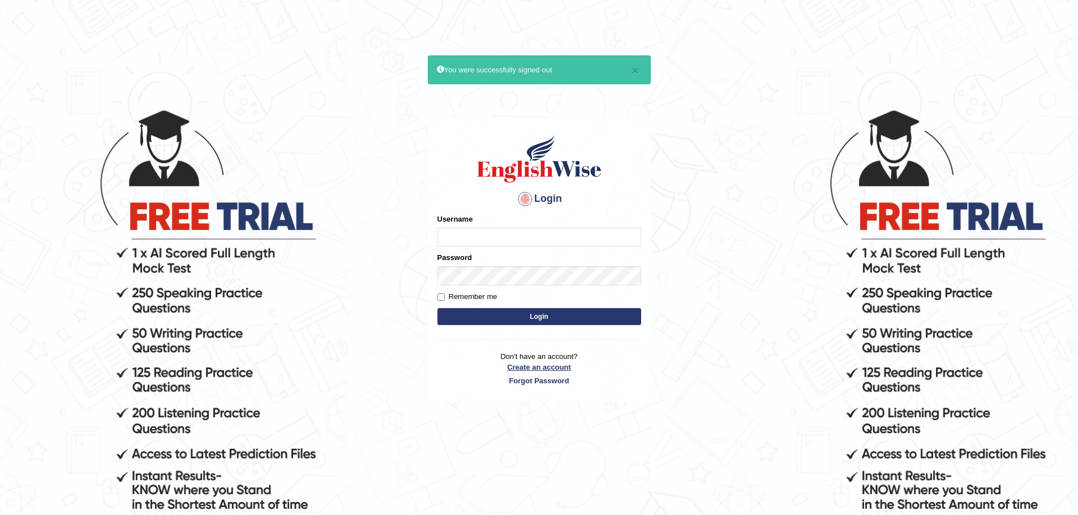
type input "Joshi21"
click at [542, 366] on link "Create an account" at bounding box center [539, 367] width 204 height 11
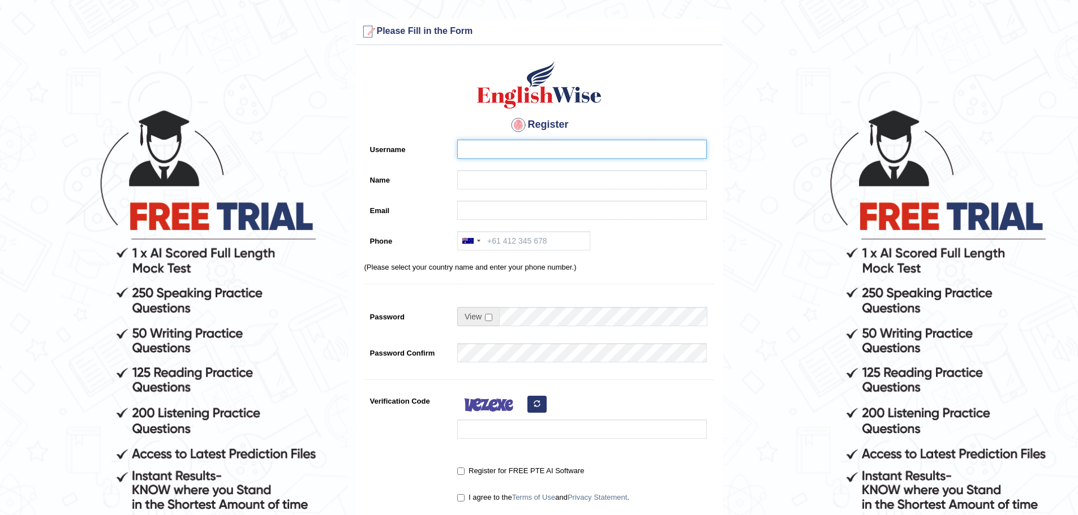
click at [488, 146] on input "Username" at bounding box center [581, 149] width 249 height 19
type input "r"
type input "Joseph21"
drag, startPoint x: 477, startPoint y: 180, endPoint x: 471, endPoint y: 184, distance: 7.4
click at [477, 180] on input "Name" at bounding box center [581, 179] width 249 height 19
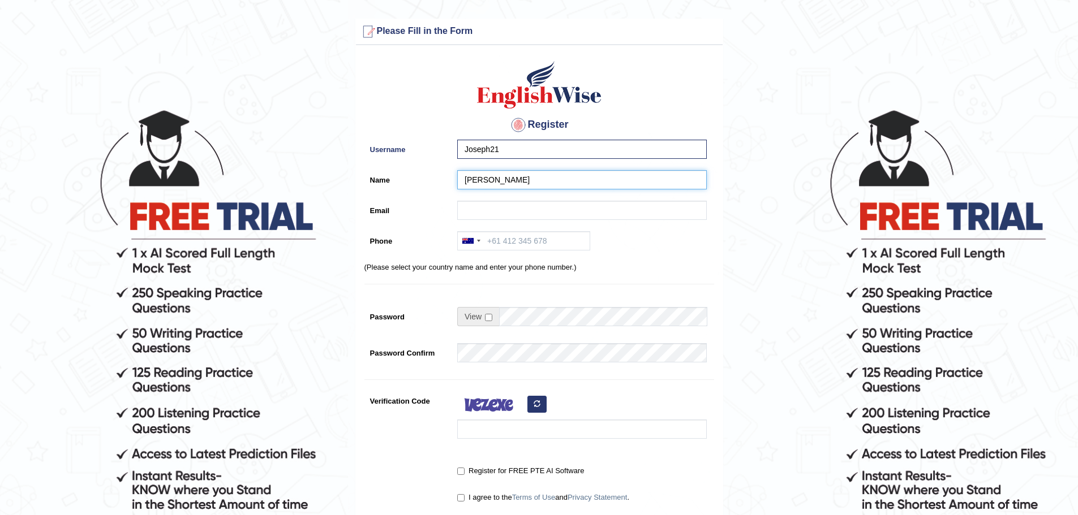
type input "[PERSON_NAME]"
type input "[EMAIL_ADDRESS][DOMAIN_NAME]"
click at [497, 235] on input "Phone" at bounding box center [523, 240] width 133 height 19
type input "+61405599344"
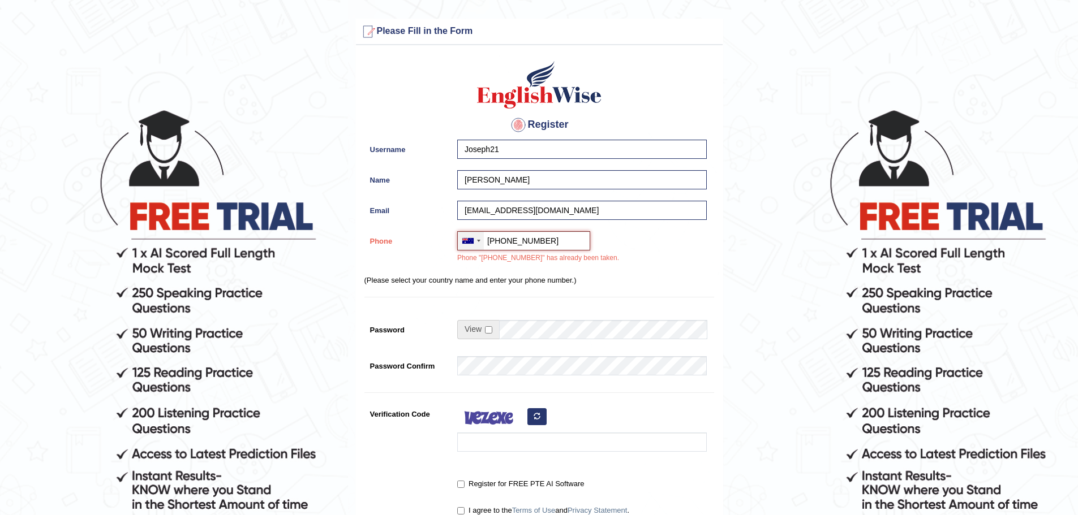
drag, startPoint x: 550, startPoint y: 238, endPoint x: 476, endPoint y: 242, distance: 73.7
click at [476, 242] on div "Australia +61 India (भारत) +91 New Zealand +64 United States +1 Canada +1 Unite…" at bounding box center [523, 240] width 133 height 19
click at [534, 239] on input "Phone" at bounding box center [523, 240] width 133 height 19
click at [555, 243] on input "+61434901574" at bounding box center [523, 240] width 133 height 19
type input "+61434901574"
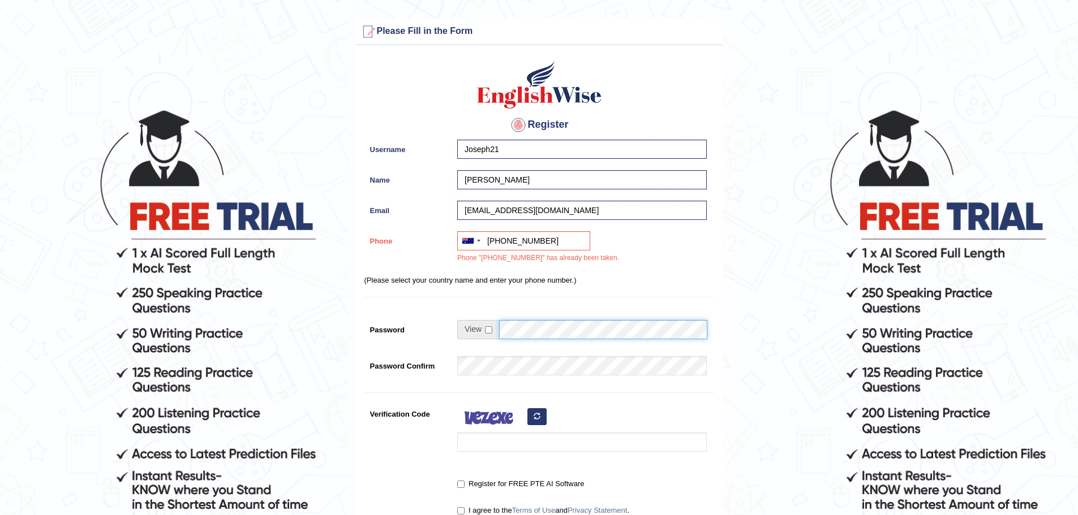
scroll to position [161, 0]
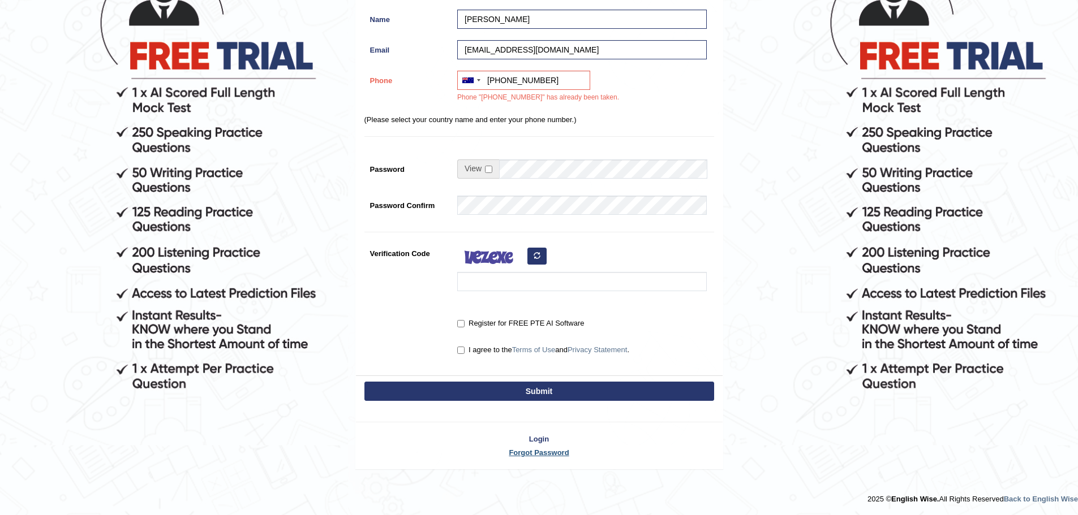
click at [554, 455] on link "Forgot Password" at bounding box center [539, 452] width 367 height 11
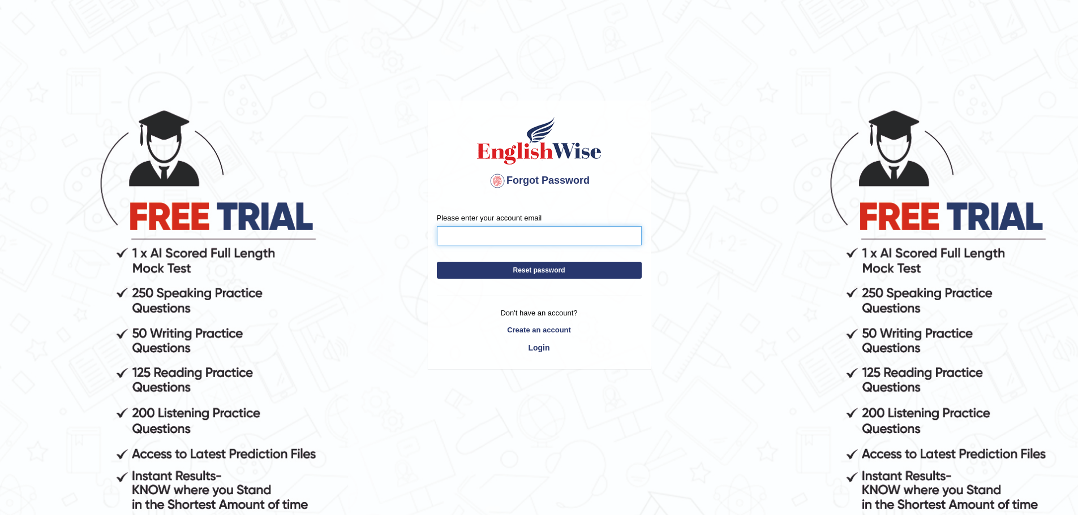
click at [545, 233] on input "Please enter your account email" at bounding box center [539, 235] width 205 height 19
click at [558, 232] on input "Please enter your account email" at bounding box center [539, 235] width 205 height 19
type input "joshirocker21@gmail.com"
click at [561, 269] on button "Reset password" at bounding box center [539, 270] width 205 height 17
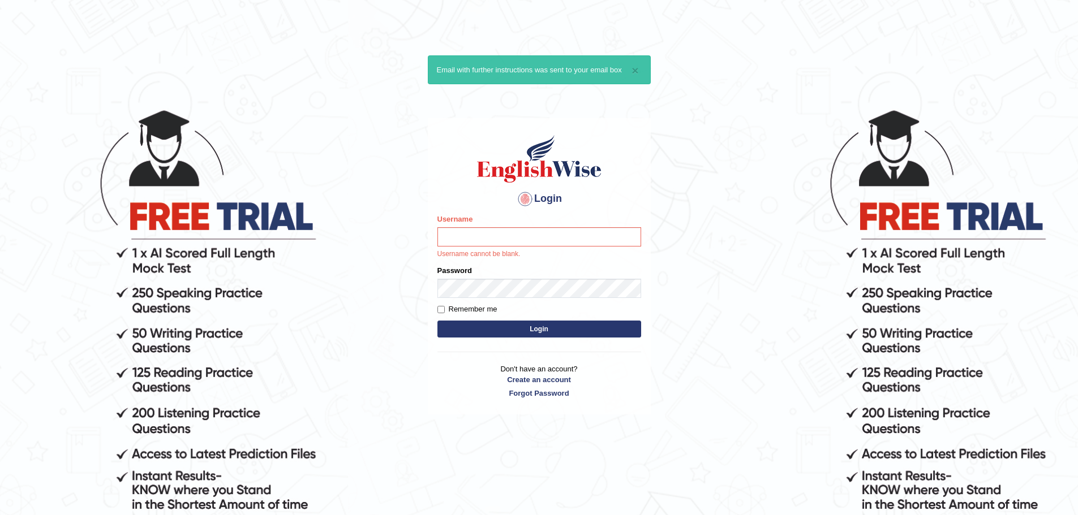
click at [517, 234] on input "Username" at bounding box center [539, 236] width 204 height 19
type input "Joshi1992"
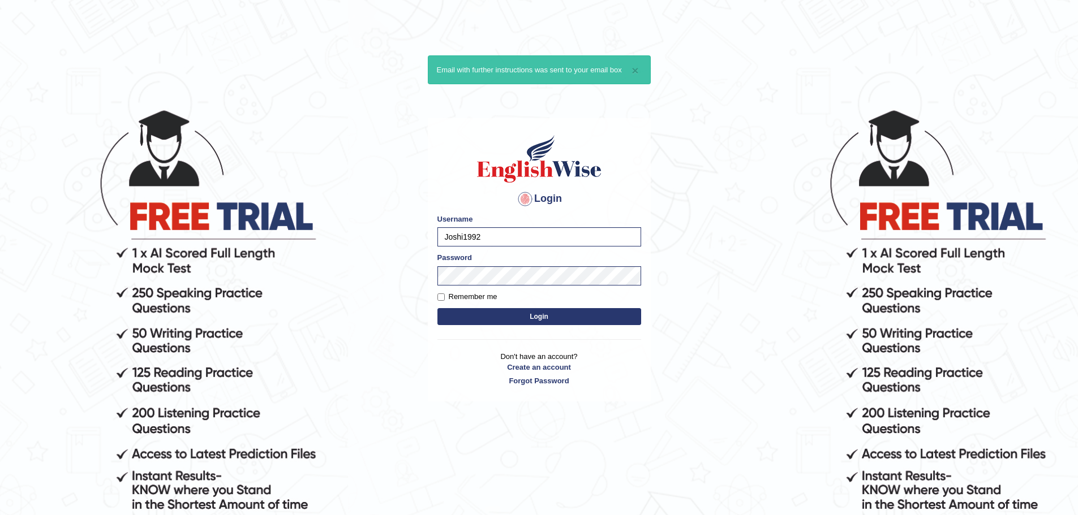
click at [496, 314] on button "Login" at bounding box center [539, 316] width 204 height 17
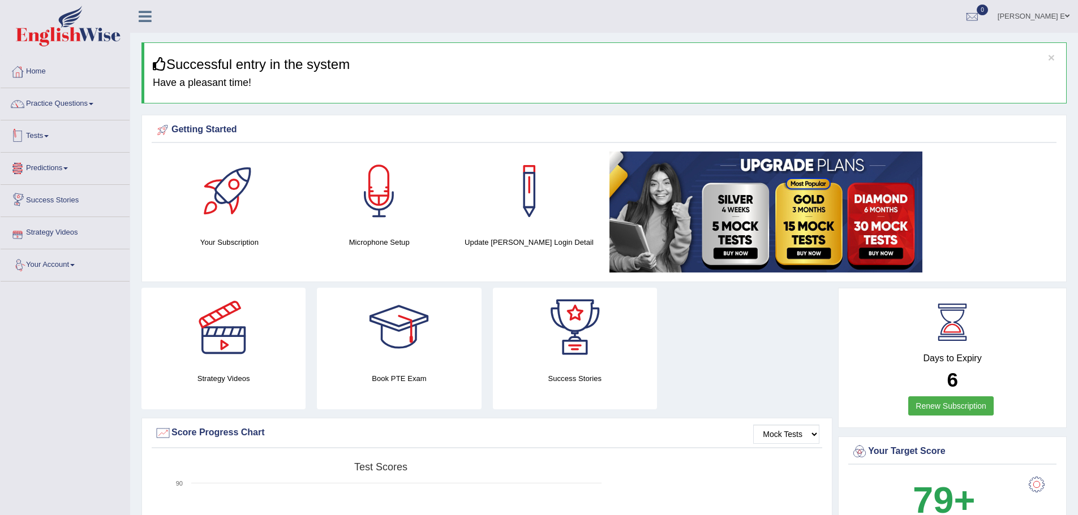
click at [46, 136] on link "Tests" at bounding box center [65, 134] width 129 height 28
click at [60, 182] on link "Take Mock Test" at bounding box center [74, 183] width 106 height 20
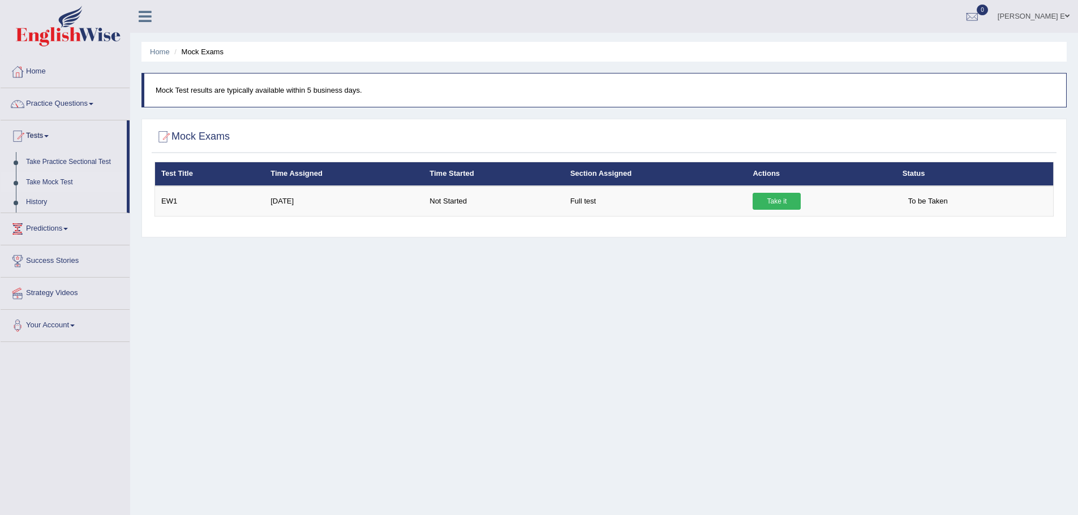
click at [45, 137] on link "Tests" at bounding box center [64, 134] width 126 height 28
click at [75, 104] on link "Practice Questions" at bounding box center [65, 102] width 129 height 28
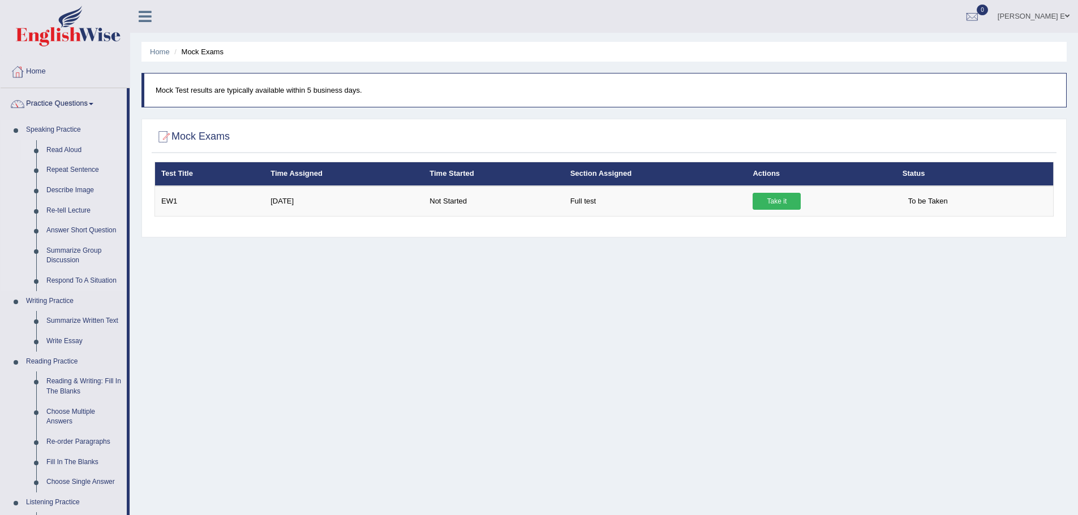
click at [77, 150] on link "Read Aloud" at bounding box center [83, 150] width 85 height 20
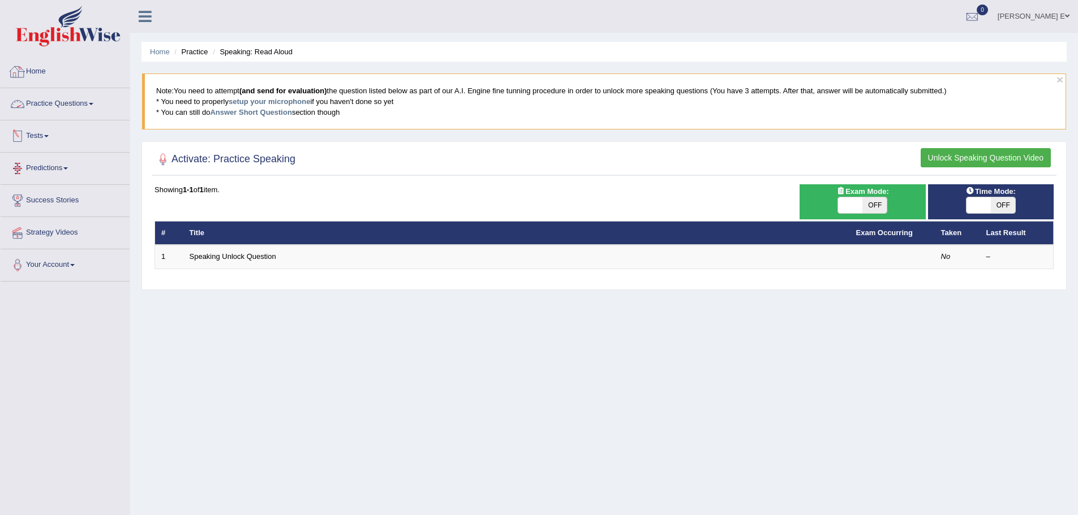
click at [28, 71] on link "Home" at bounding box center [65, 70] width 129 height 28
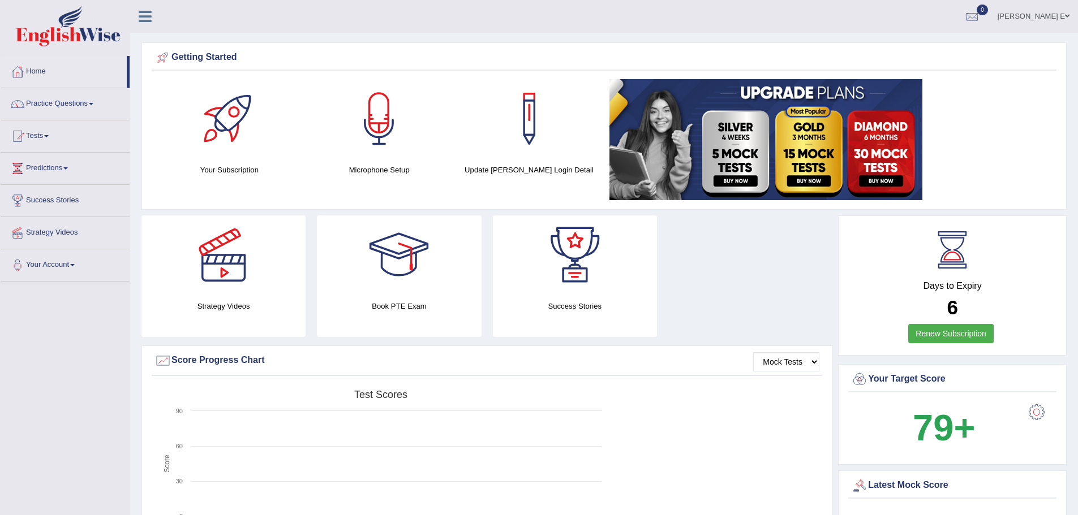
click at [782, 184] on img at bounding box center [765, 139] width 313 height 121
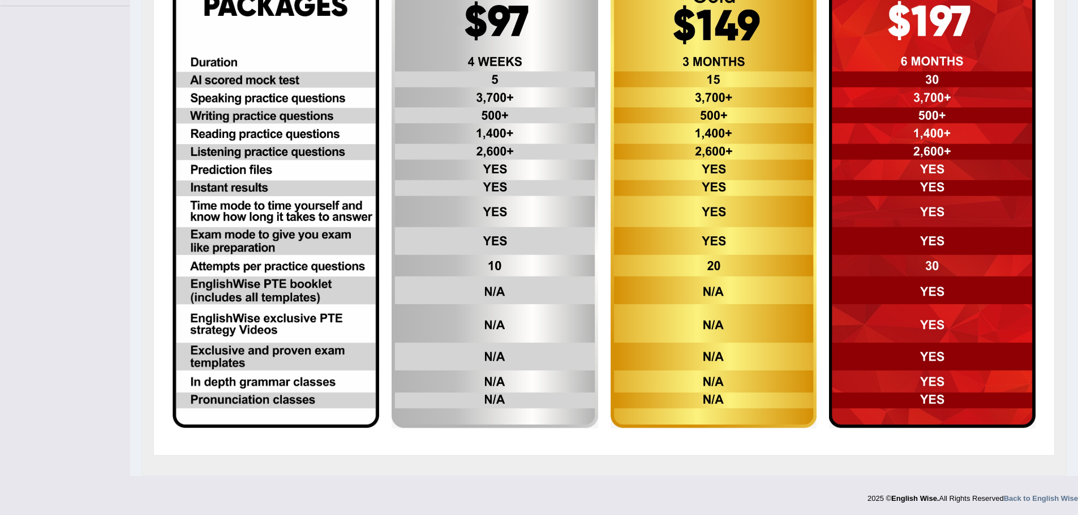
scroll to position [181, 0]
